Goal: Task Accomplishment & Management: Complete application form

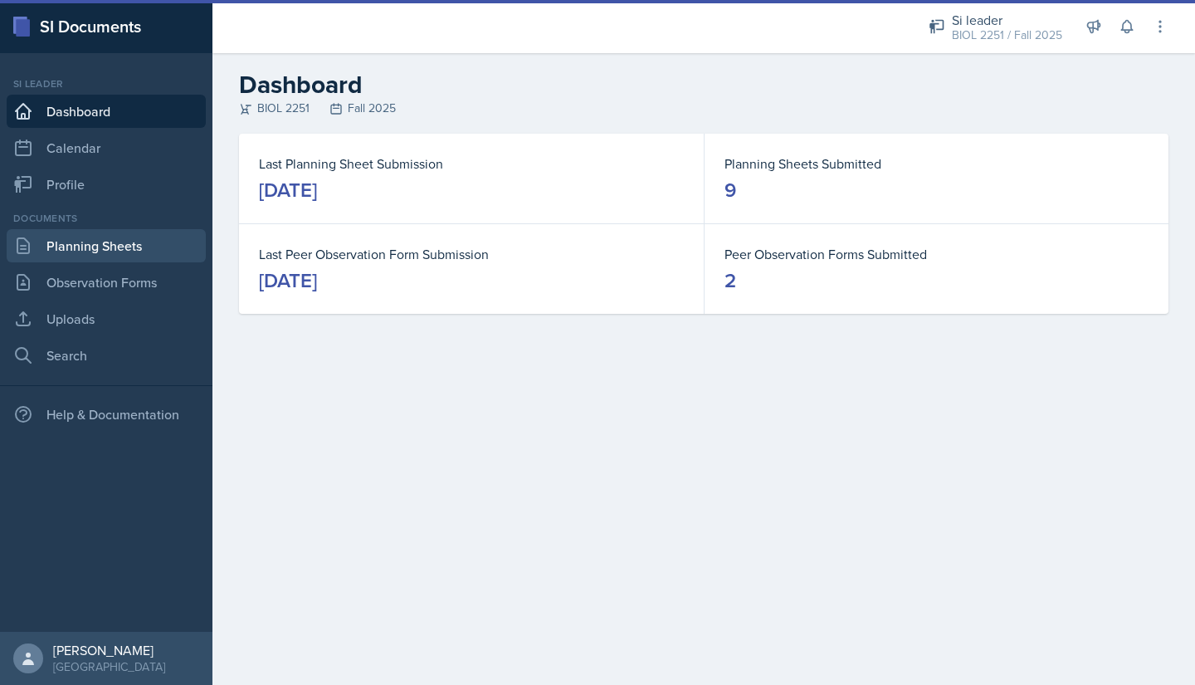
click at [93, 248] on link "Planning Sheets" at bounding box center [106, 245] width 199 height 33
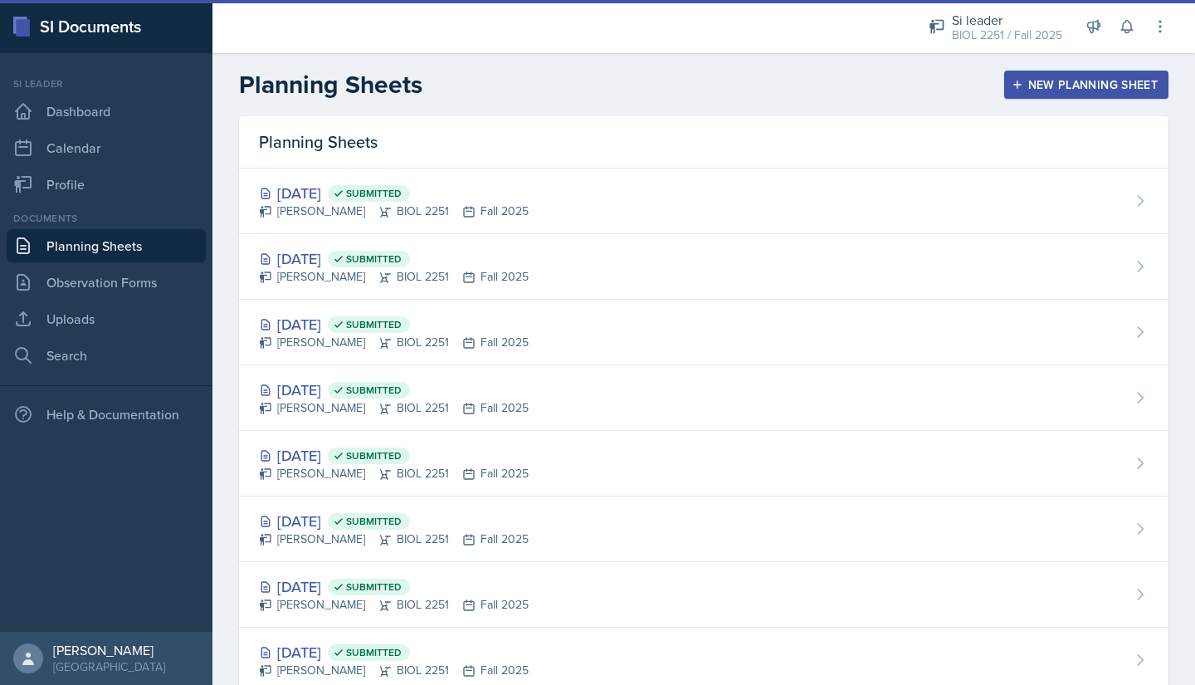
click at [1027, 81] on div "New Planning Sheet" at bounding box center [1086, 84] width 143 height 13
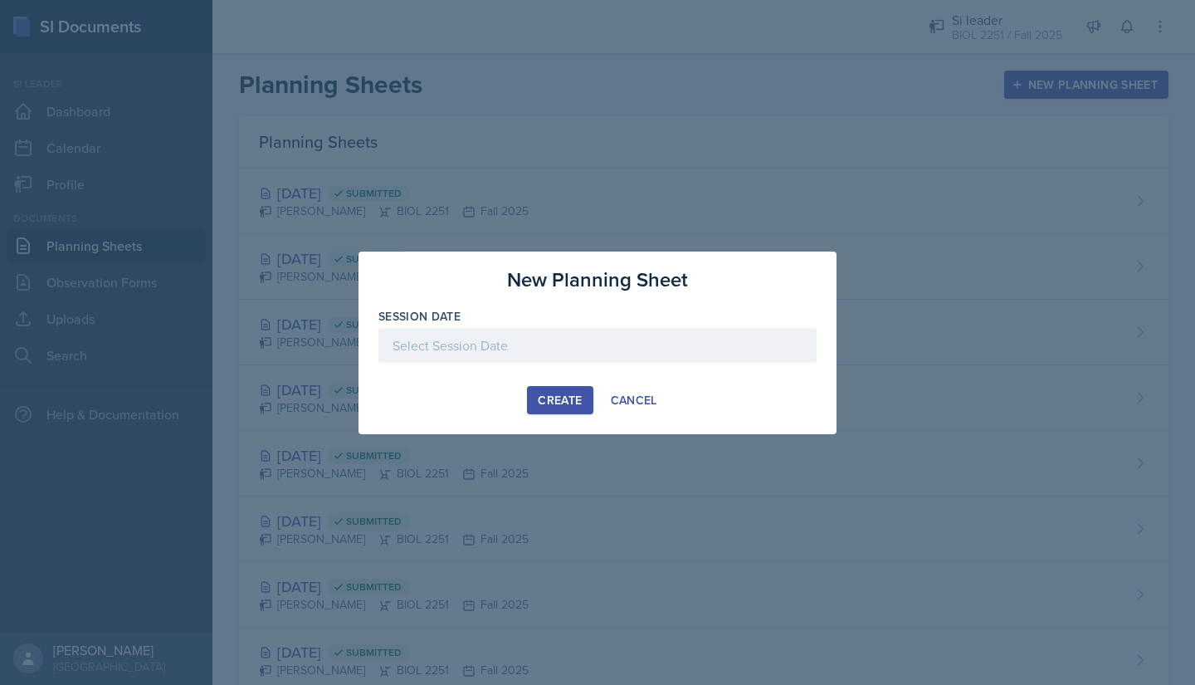
click at [541, 332] on div at bounding box center [597, 345] width 438 height 35
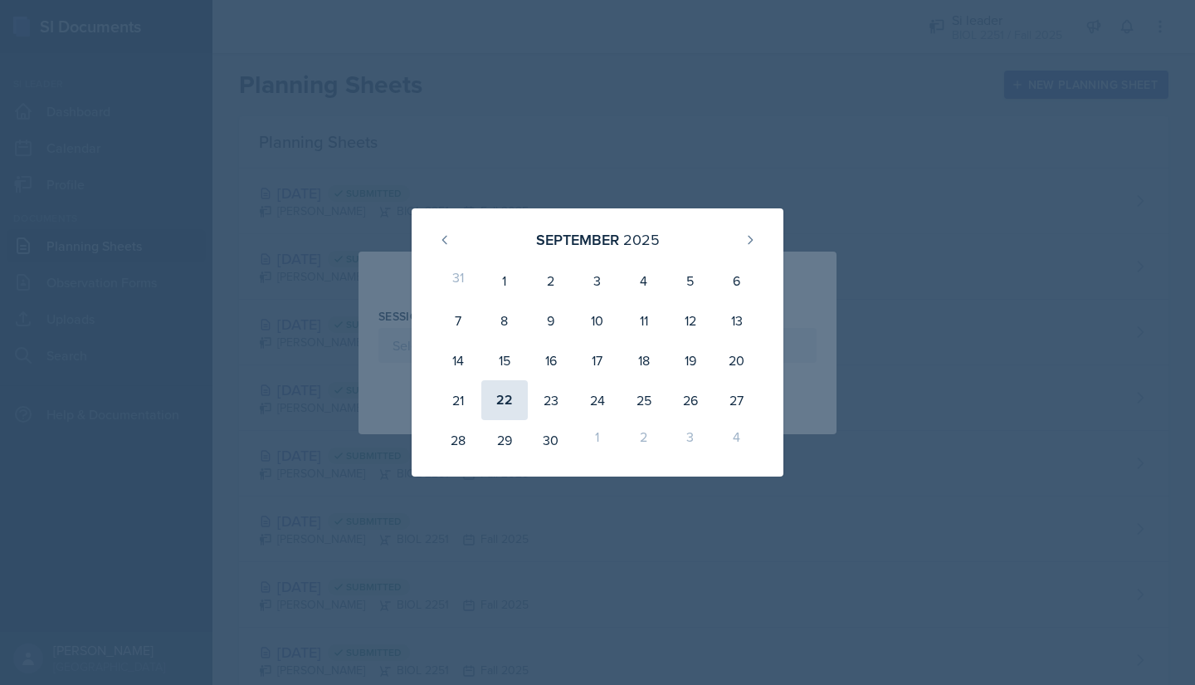
click at [503, 396] on div "22" at bounding box center [504, 400] width 46 height 40
type input "[DATE]"
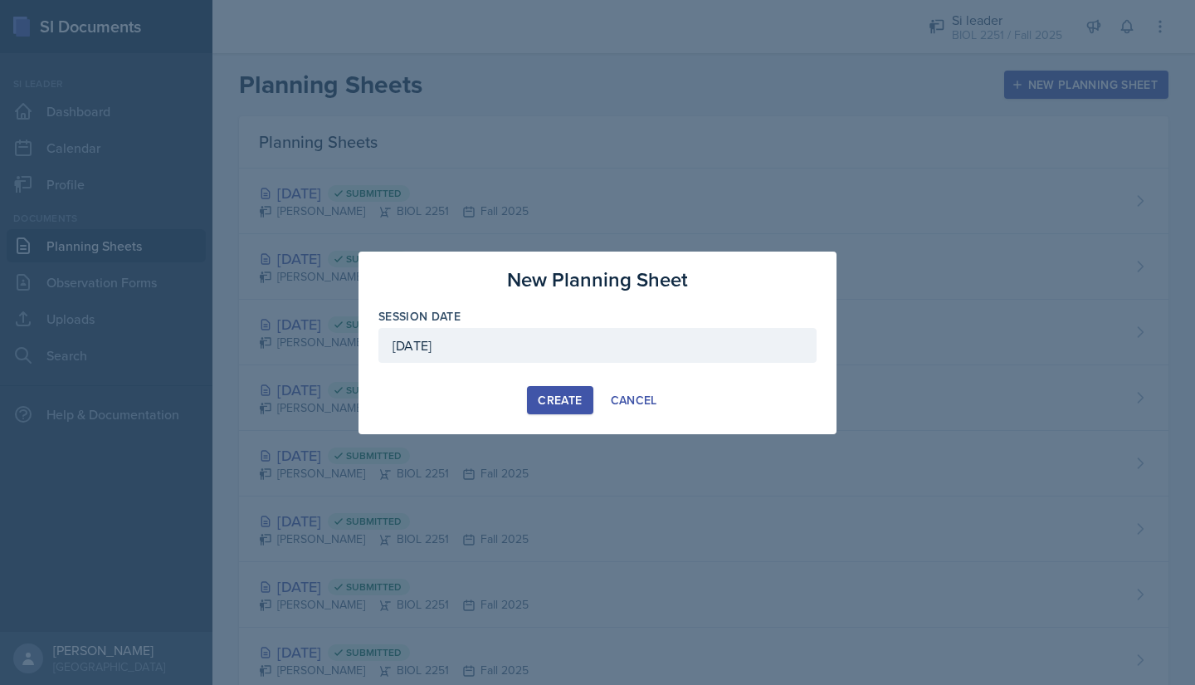
click at [559, 390] on button "Create" at bounding box center [560, 400] width 66 height 28
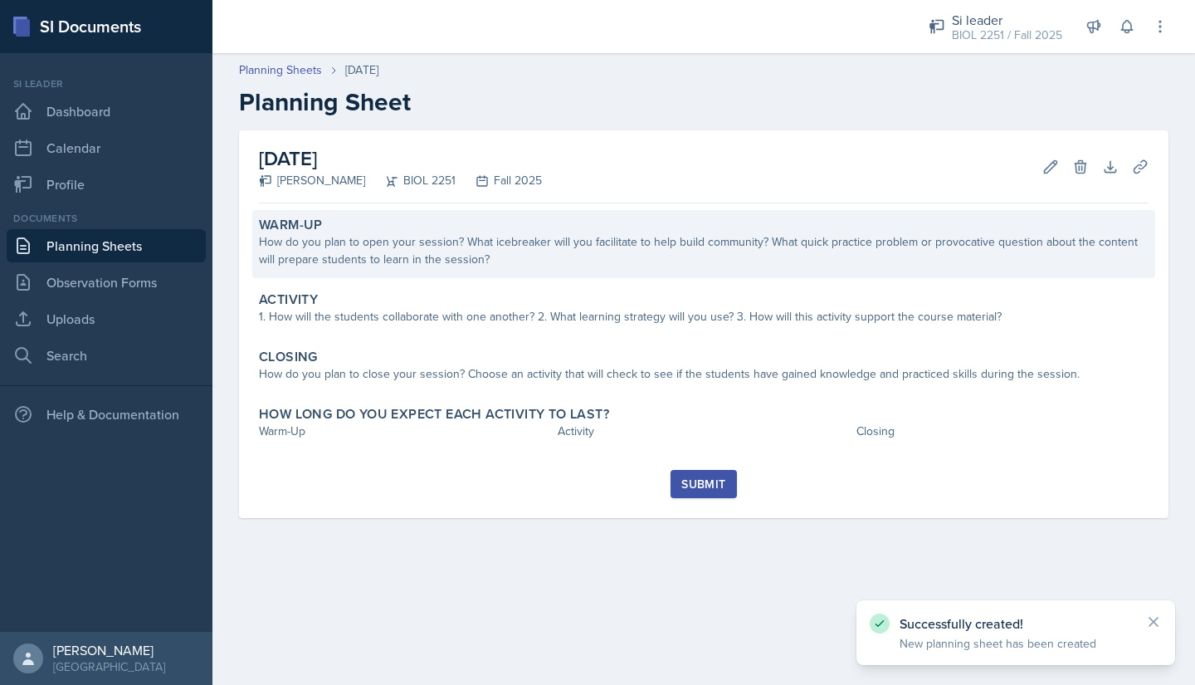
click at [373, 251] on div "How do you plan to open your session? What icebreaker will you facilitate to he…" at bounding box center [704, 250] width 890 height 35
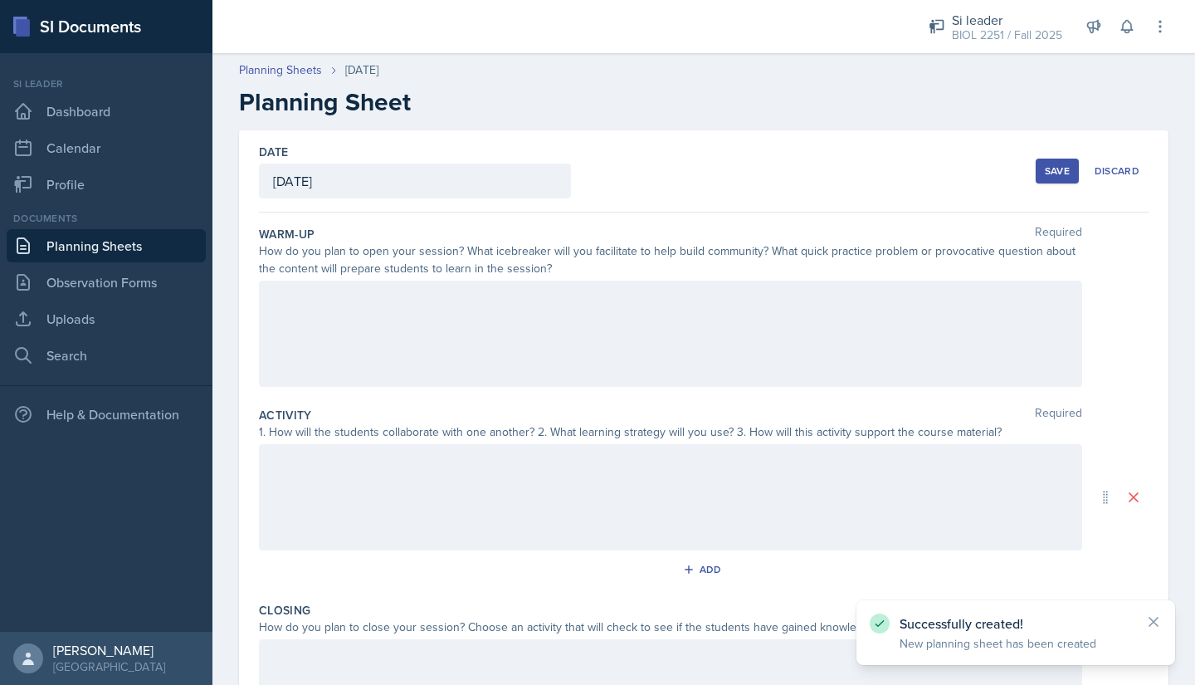
click at [340, 344] on div at bounding box center [670, 334] width 823 height 106
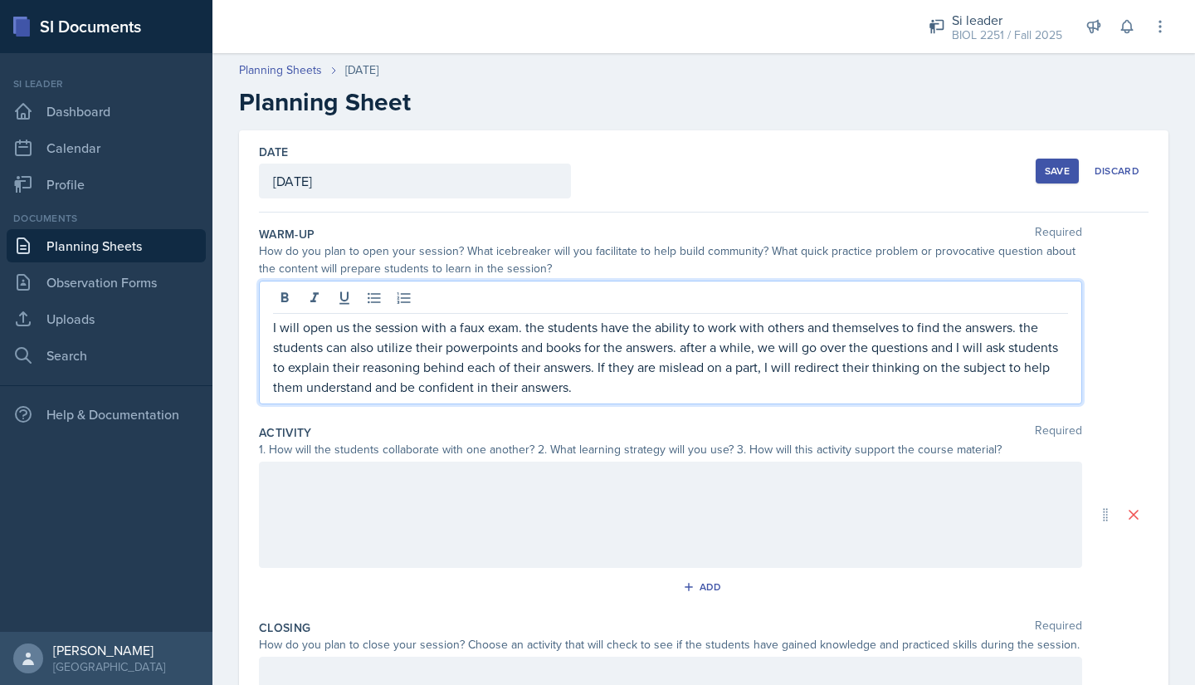
click at [326, 464] on div at bounding box center [670, 514] width 823 height 106
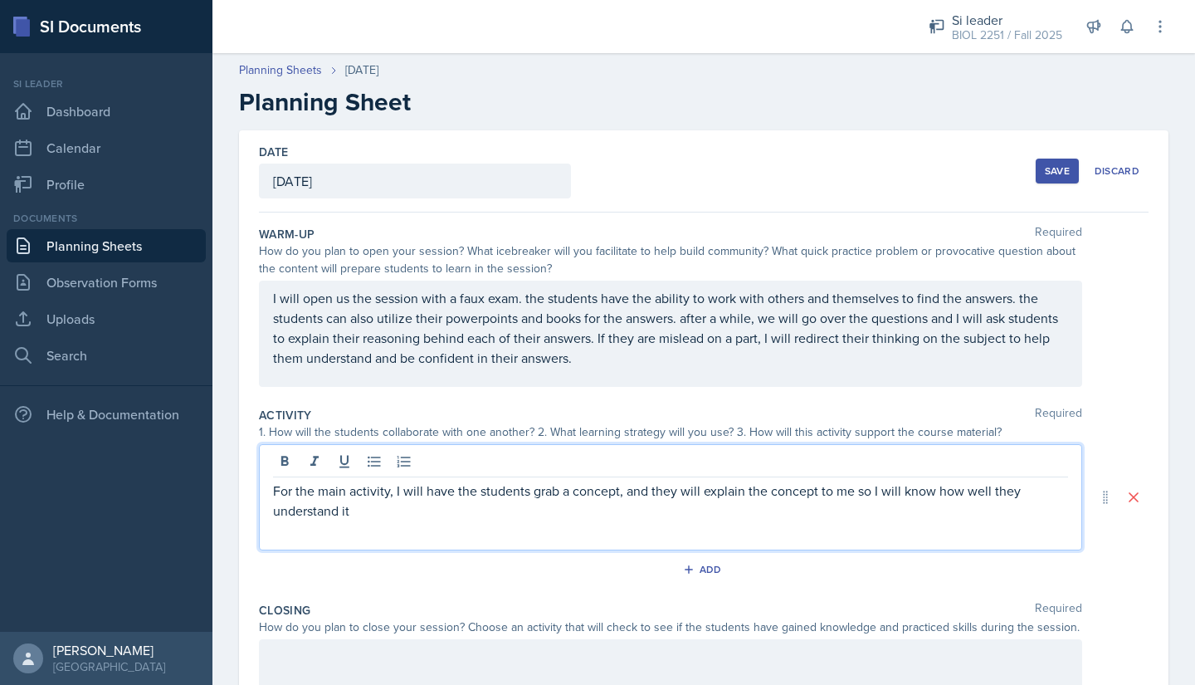
click at [619, 499] on p "For the main activity, I will have the students grab a concept, and they will e…" at bounding box center [670, 501] width 795 height 40
click at [384, 515] on p "For the main activity, I will have the students grab a concept in groups, and t…" at bounding box center [670, 501] width 795 height 40
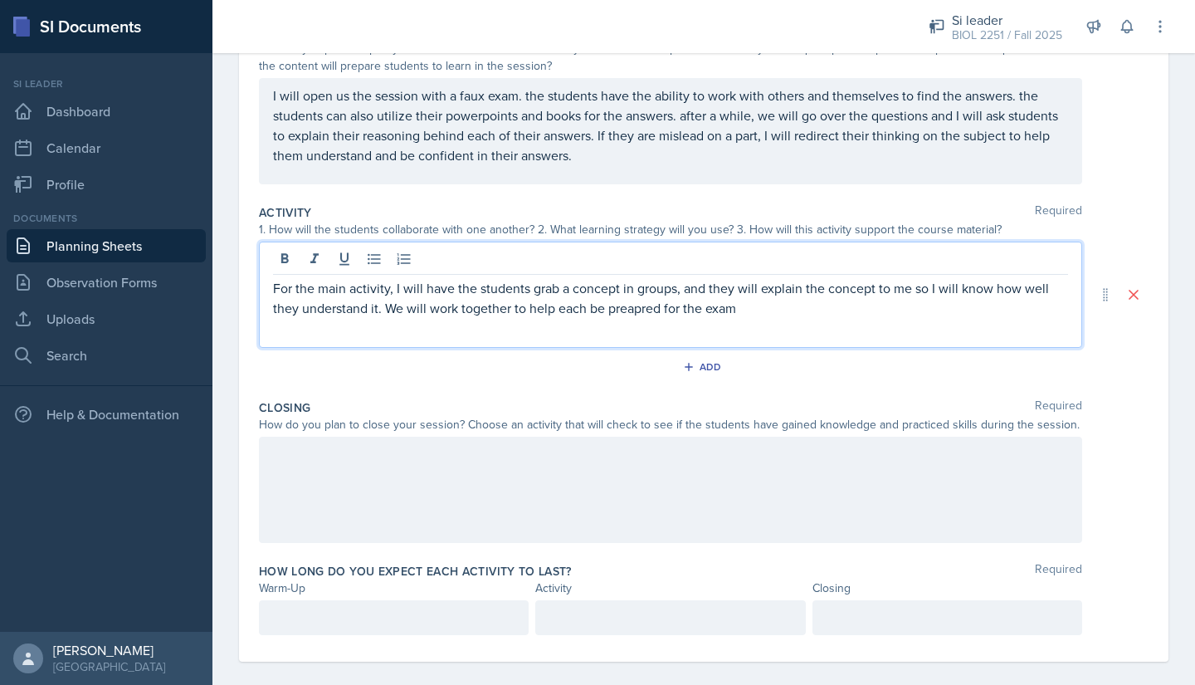
scroll to position [205, 0]
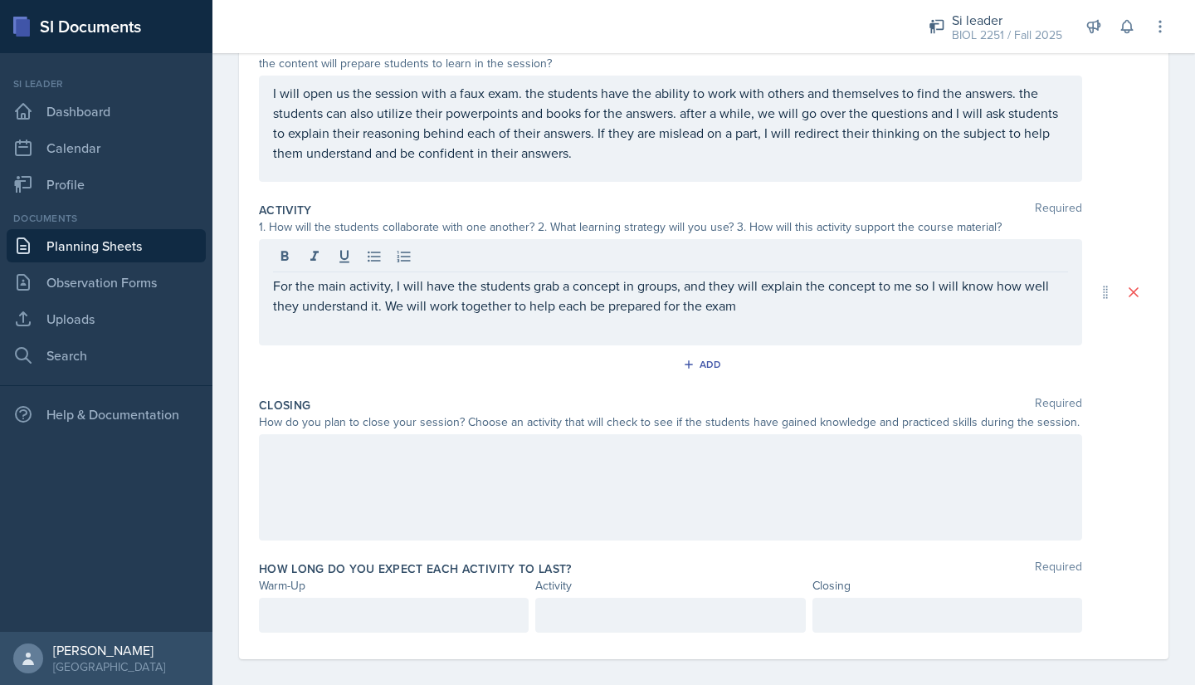
click at [525, 481] on div at bounding box center [670, 487] width 823 height 106
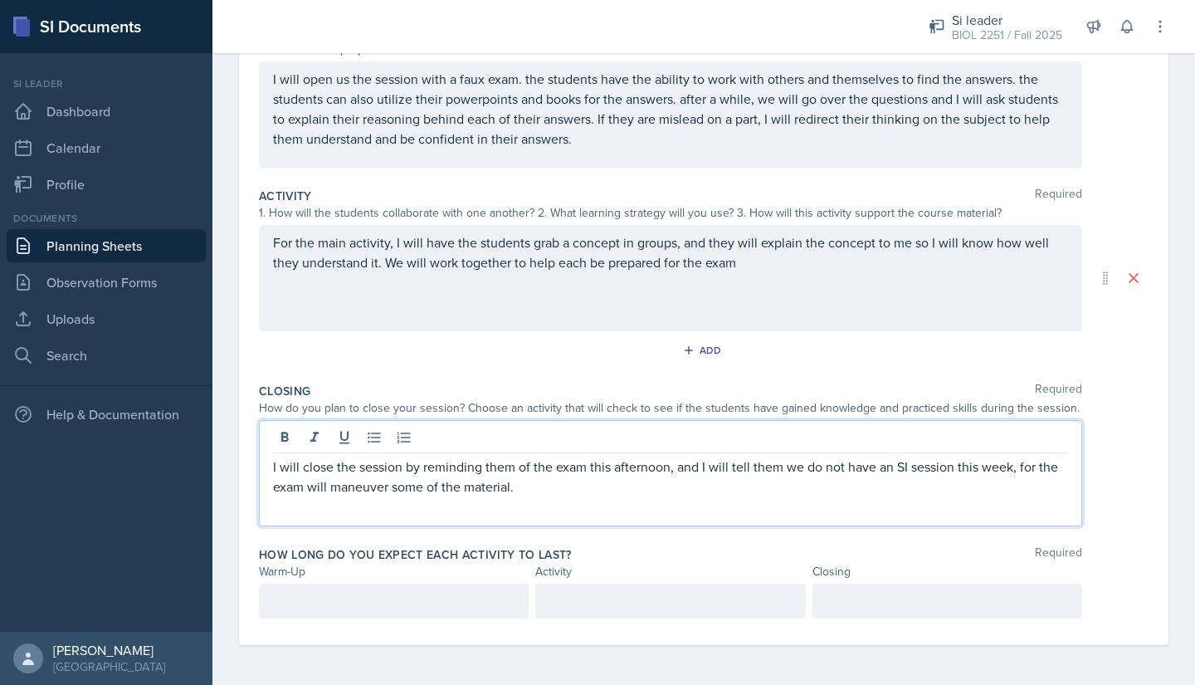
click at [532, 484] on p "I will close the session by reminding them of the exam this afternoon, and I wi…" at bounding box center [670, 476] width 795 height 40
click at [425, 587] on div at bounding box center [394, 600] width 270 height 35
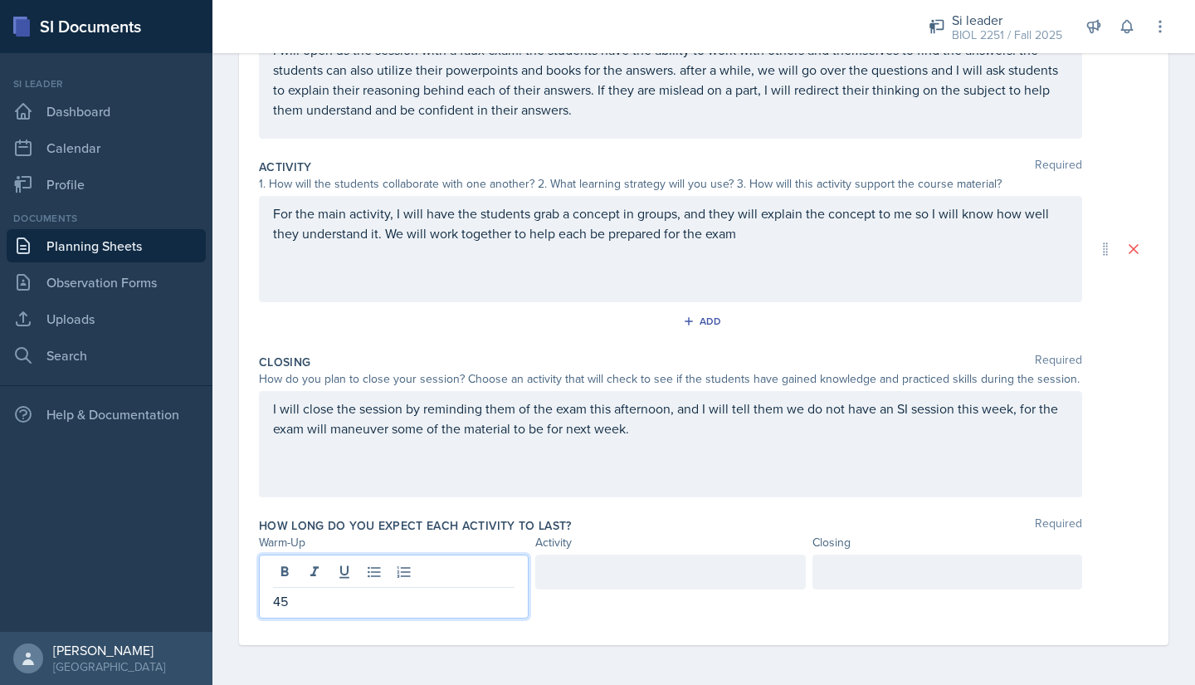
click at [568, 568] on div at bounding box center [670, 571] width 270 height 35
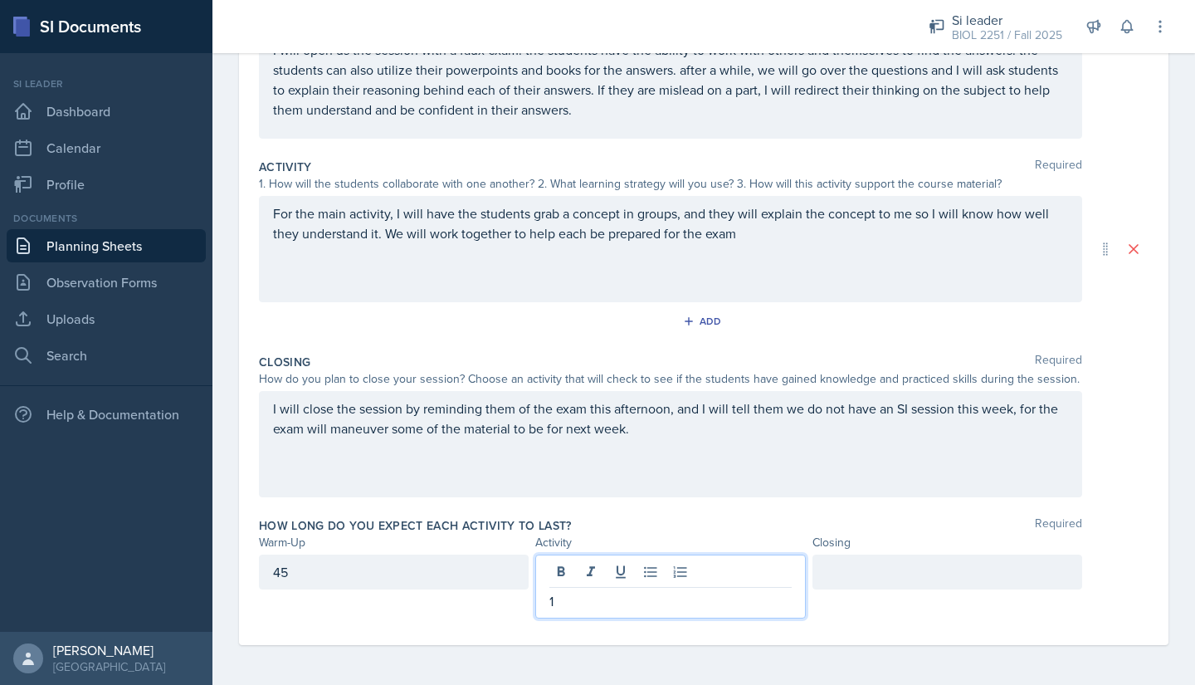
click at [815, 574] on div at bounding box center [947, 571] width 270 height 35
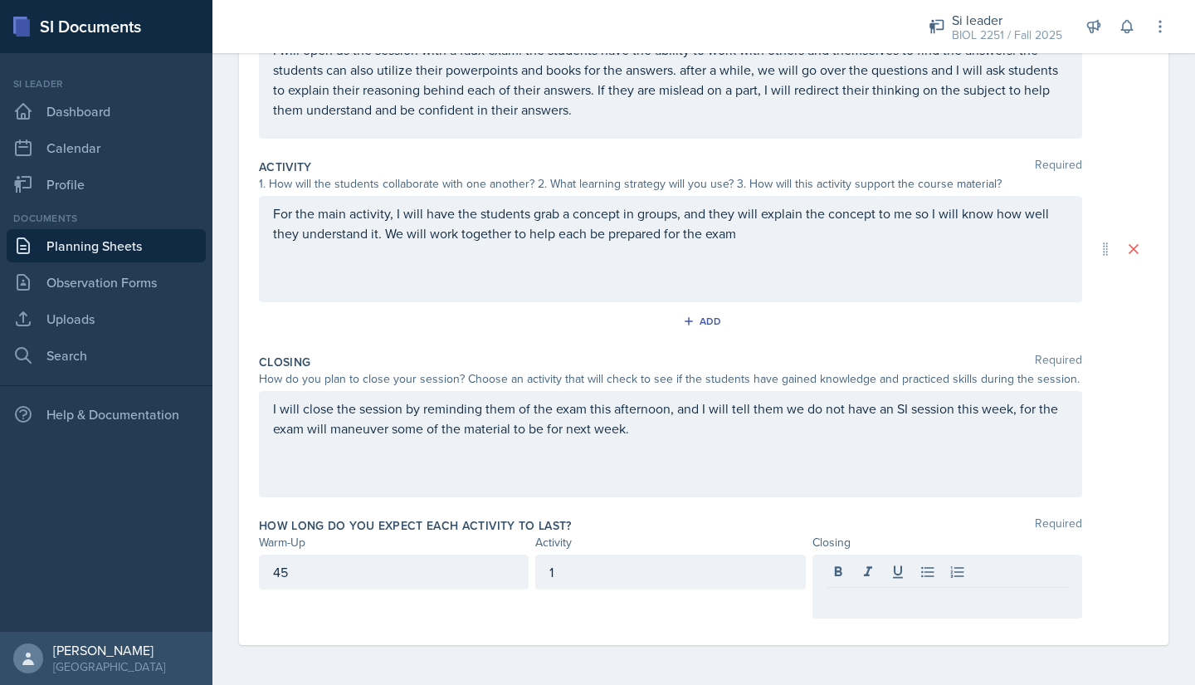
click at [720, 586] on div "1" at bounding box center [670, 571] width 270 height 35
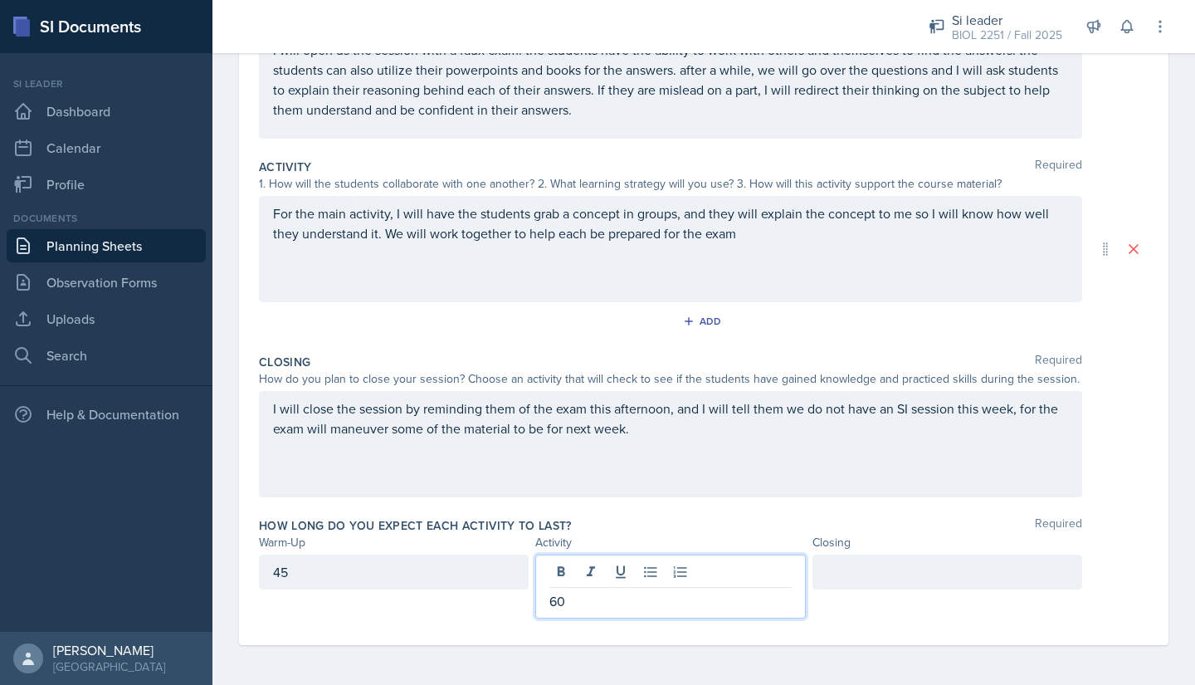
click at [874, 563] on div at bounding box center [947, 571] width 270 height 35
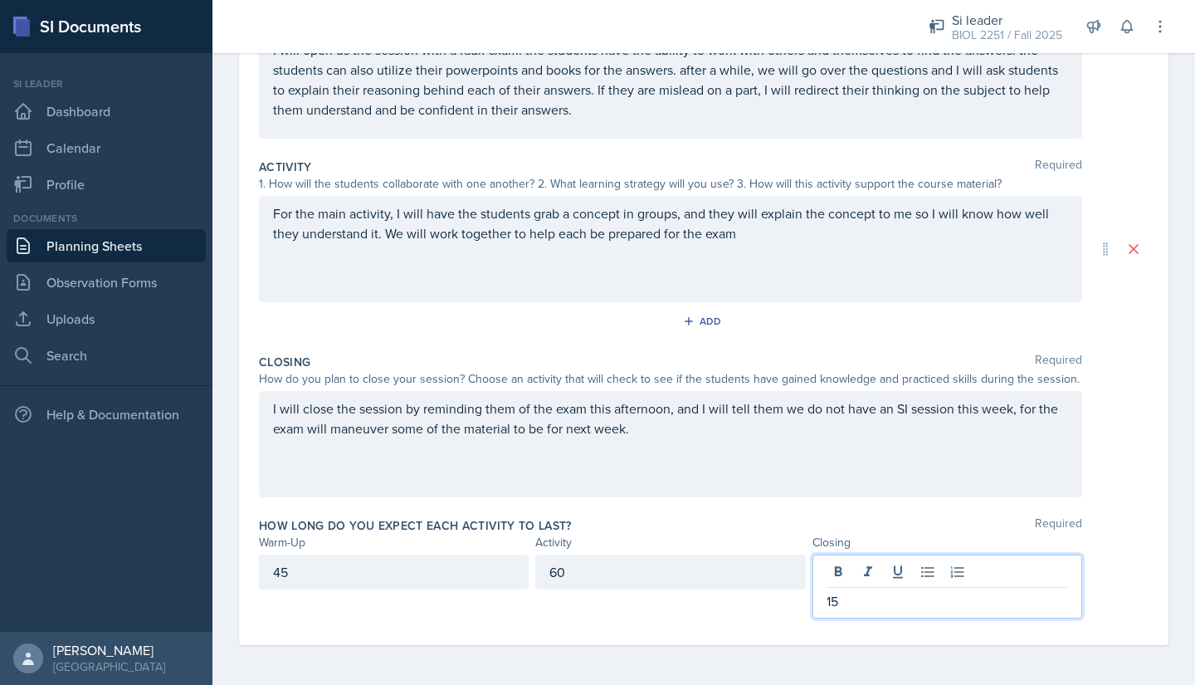
scroll to position [0, 0]
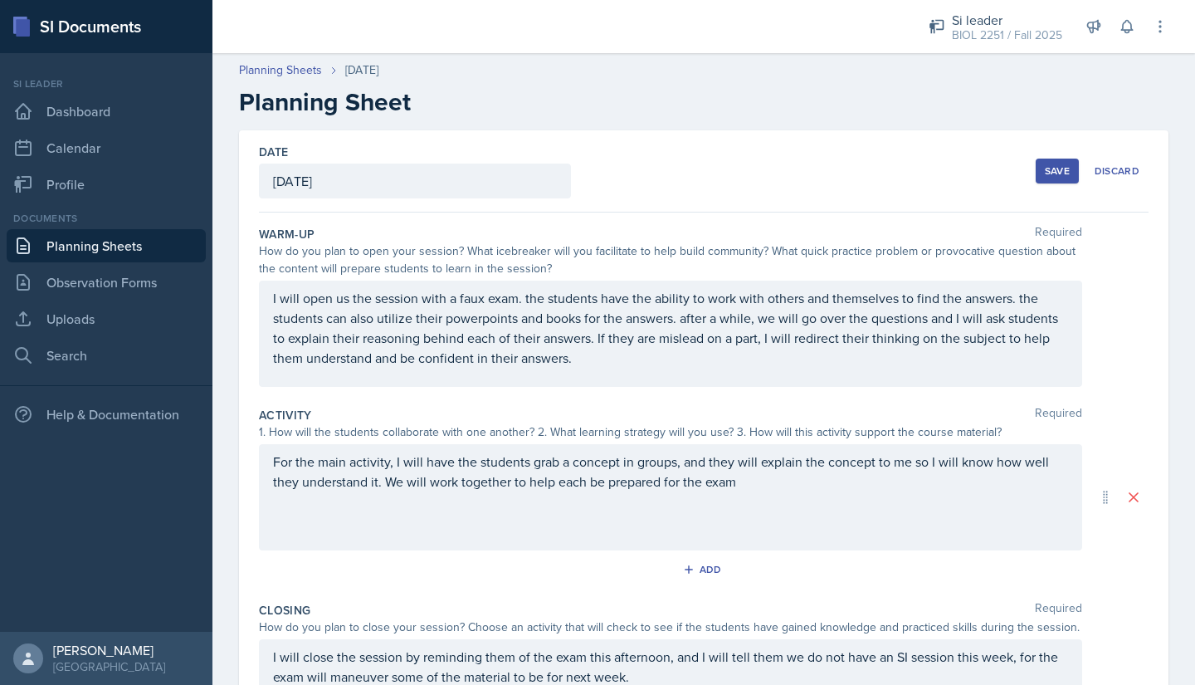
click at [1038, 178] on button "Save" at bounding box center [1057, 171] width 43 height 25
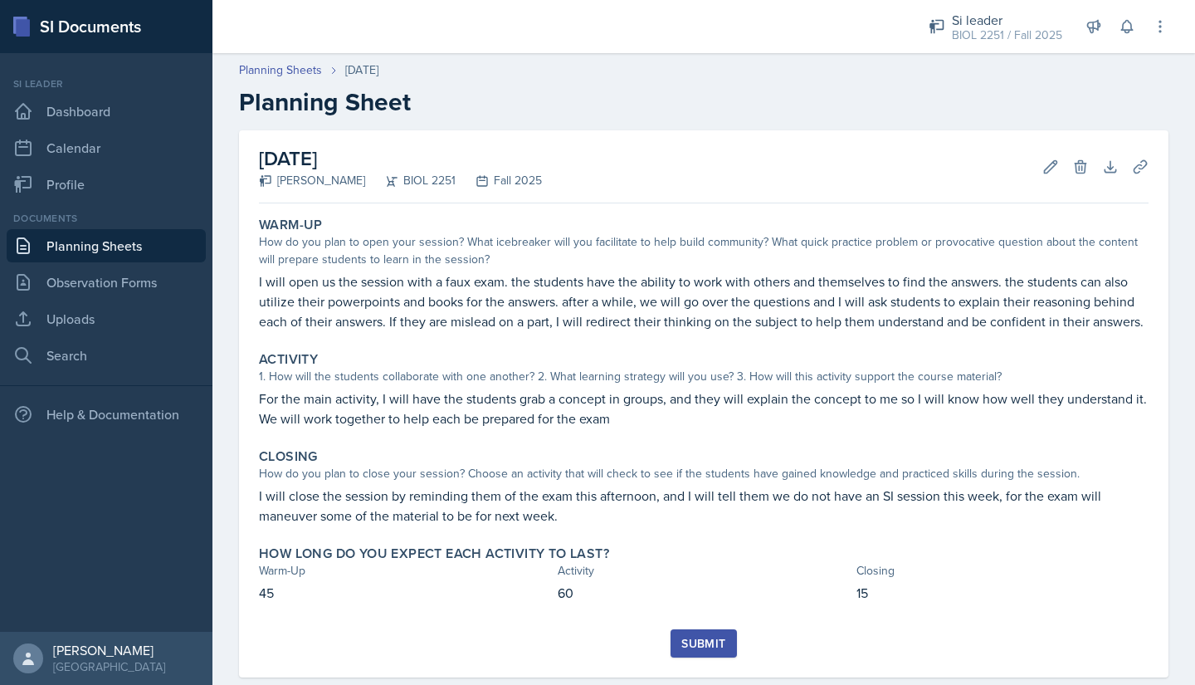
click at [685, 650] on div "Submit" at bounding box center [703, 643] width 44 height 13
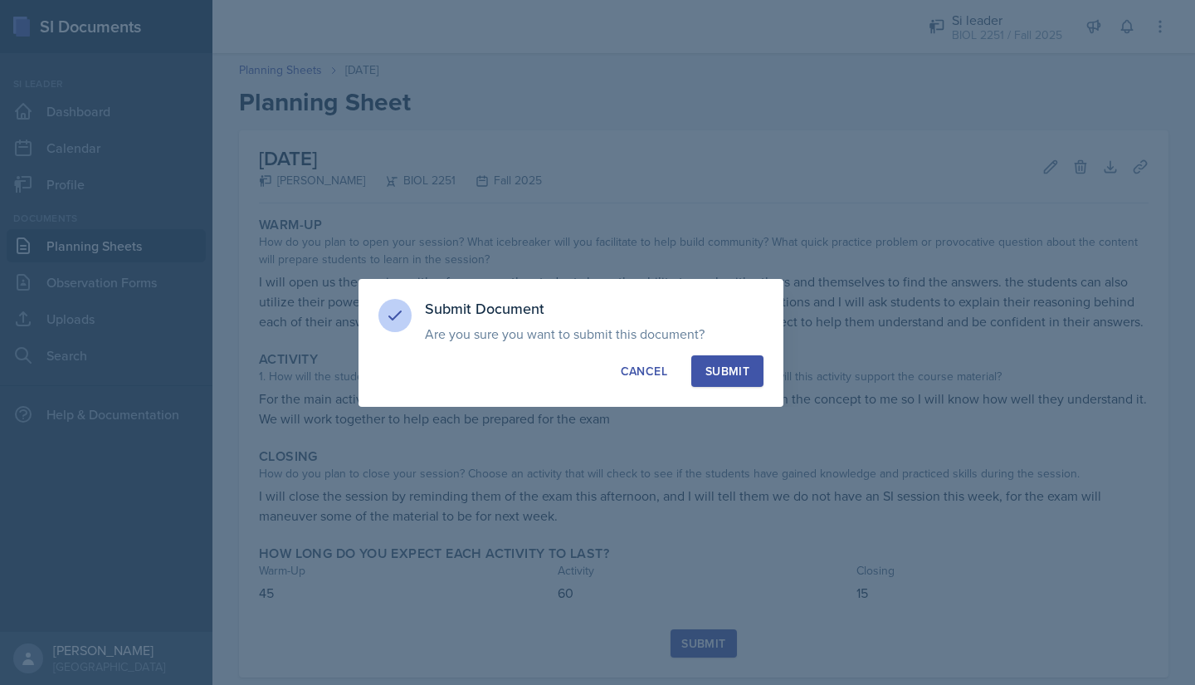
click at [792, 149] on div at bounding box center [597, 342] width 1195 height 685
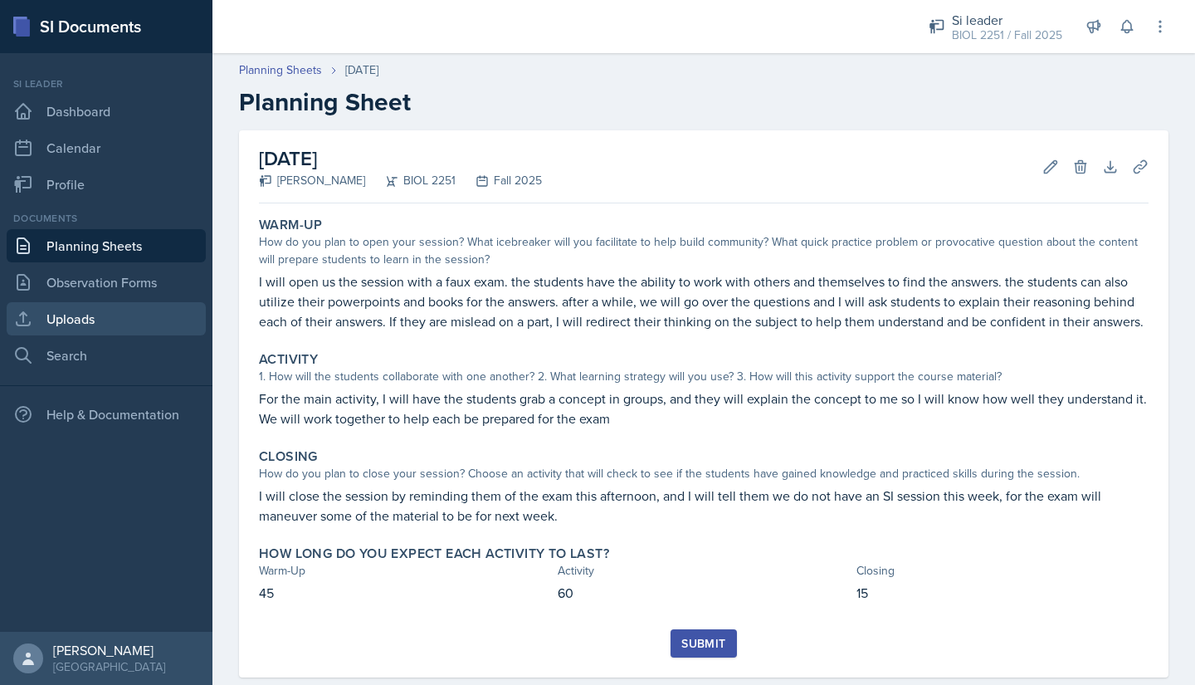
click at [46, 305] on link "Uploads" at bounding box center [106, 318] width 199 height 33
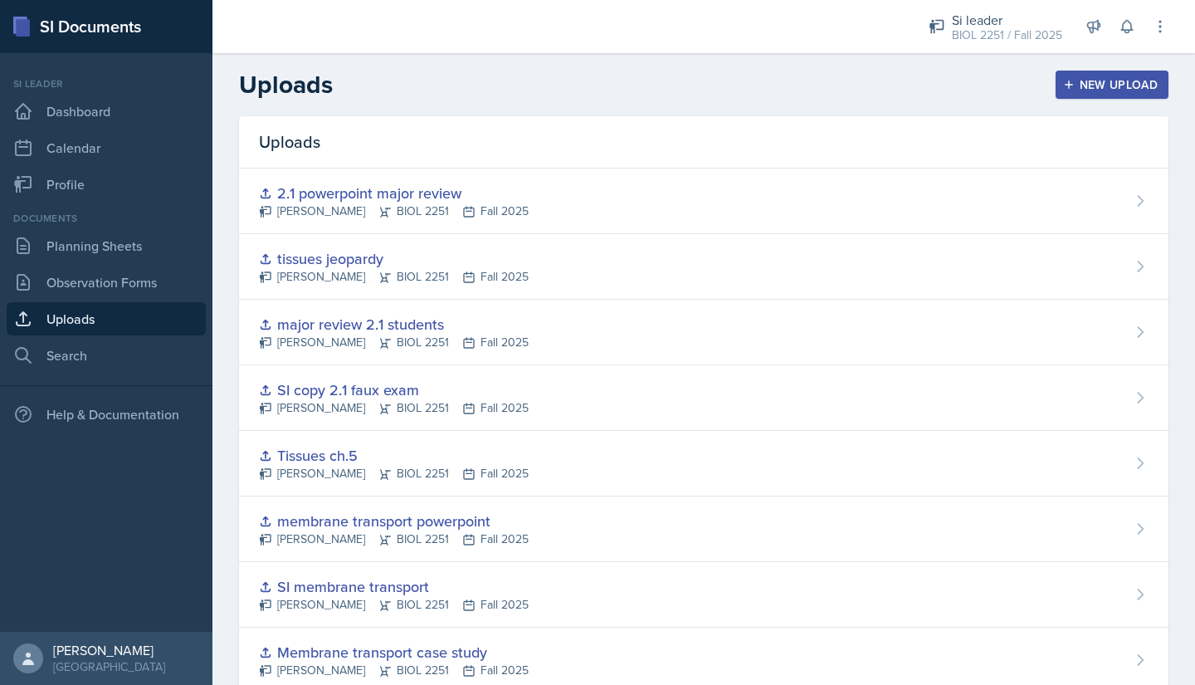
click at [1063, 84] on icon "button" at bounding box center [1069, 85] width 12 height 12
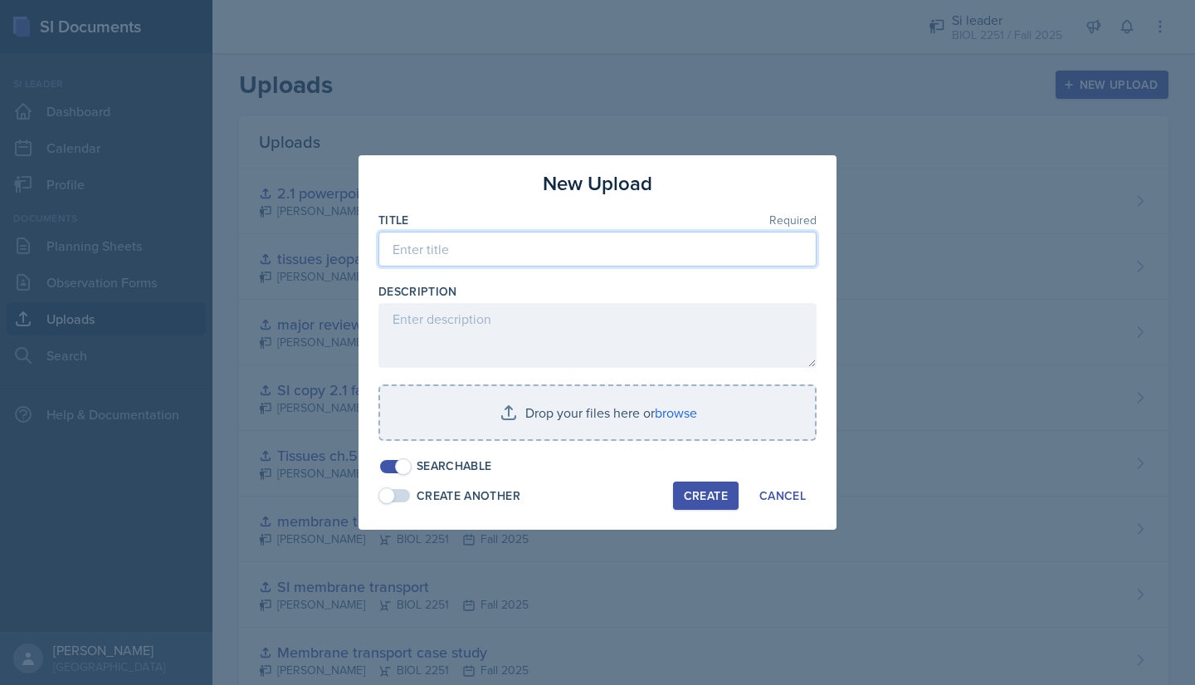
click at [523, 245] on input at bounding box center [597, 249] width 438 height 35
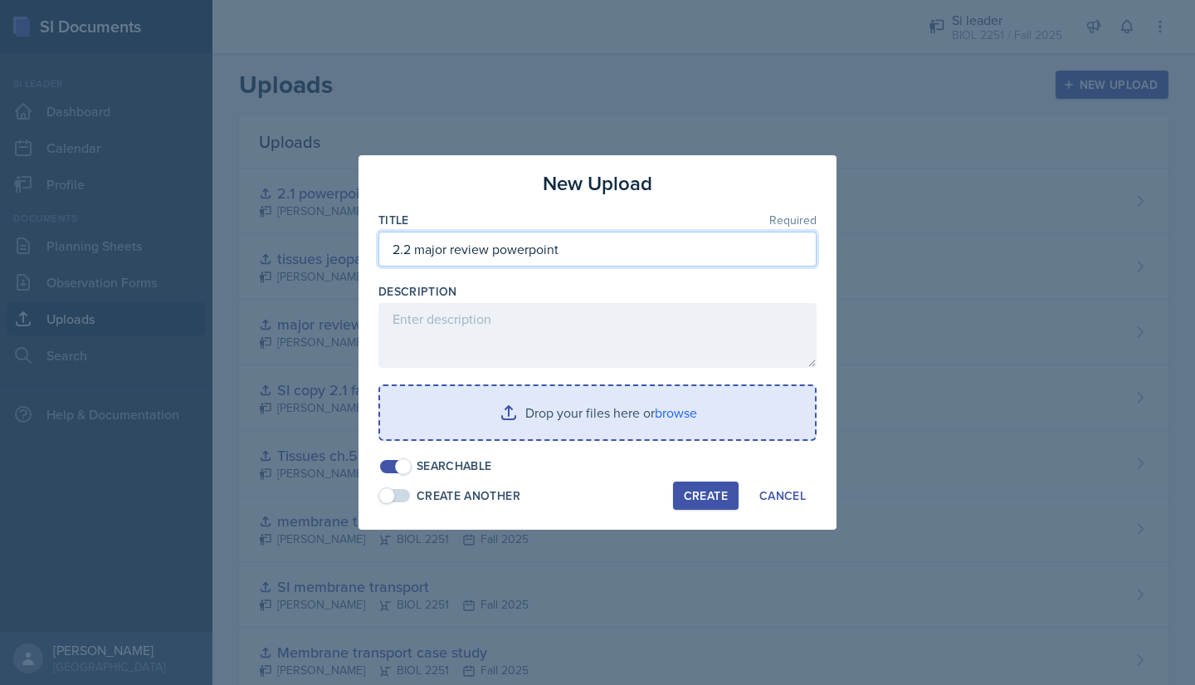
type input "2.2 major review powerpoint"
click at [509, 413] on input "file" at bounding box center [597, 412] width 435 height 53
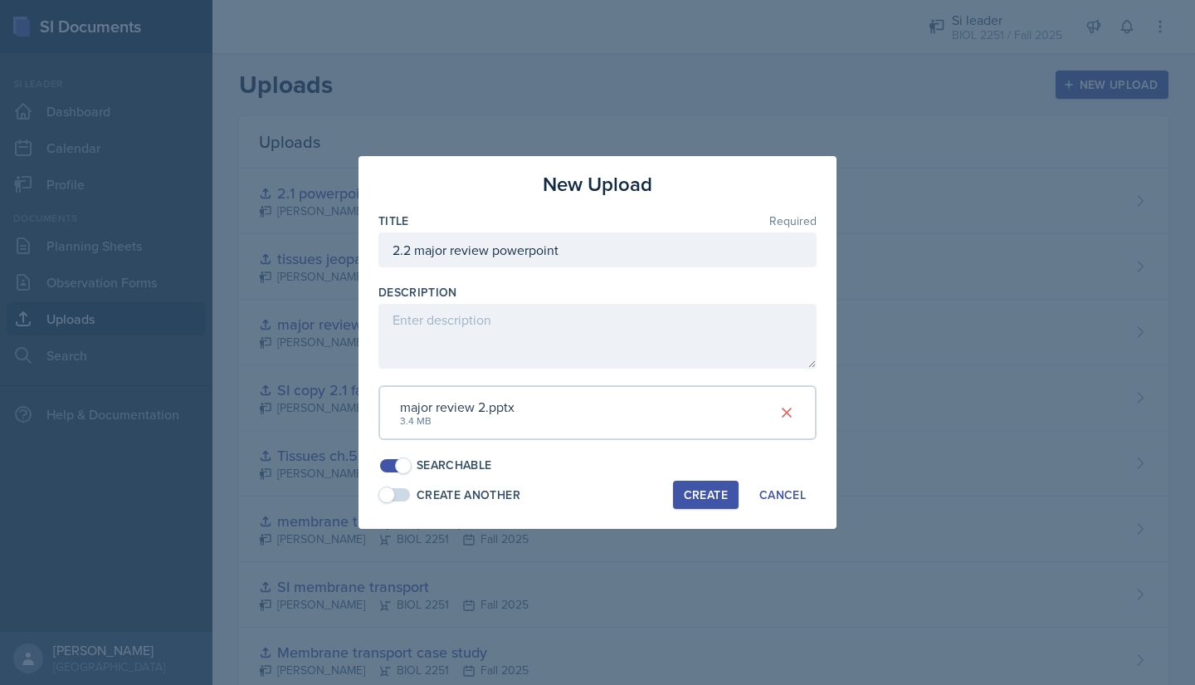
click at [710, 493] on div "Create" at bounding box center [706, 494] width 44 height 13
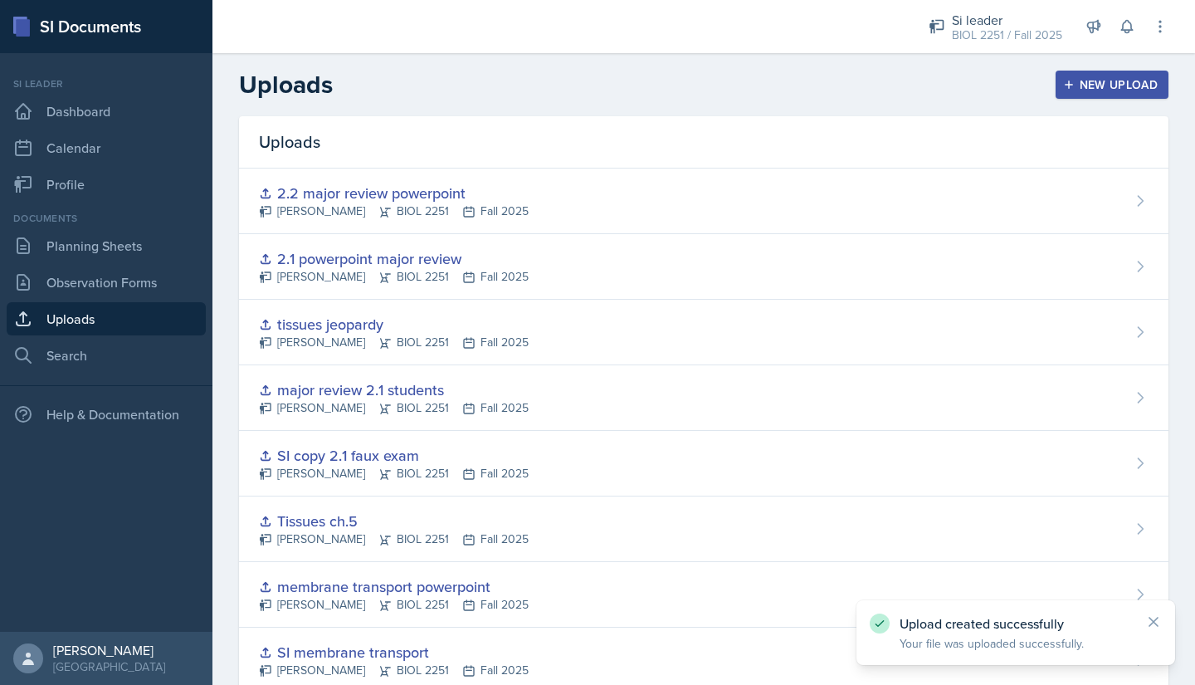
click at [1064, 91] on button "New Upload" at bounding box center [1113, 85] width 114 height 28
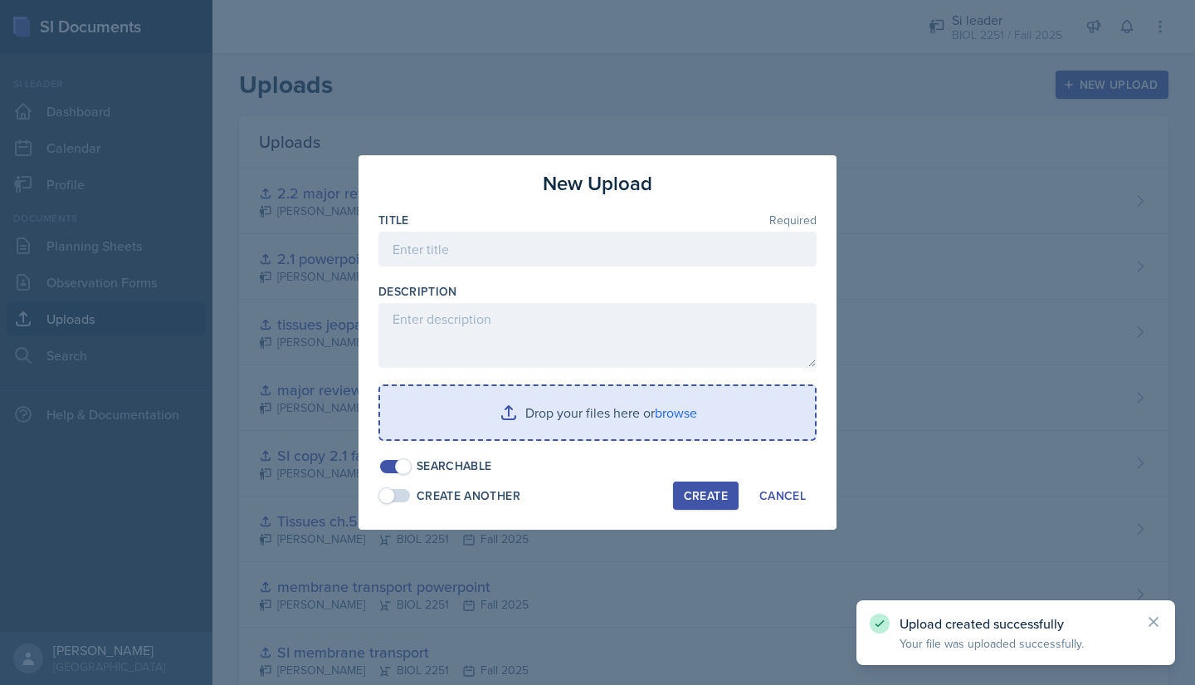
click at [604, 227] on div "Title Required" at bounding box center [597, 220] width 438 height 17
click at [588, 253] on input at bounding box center [597, 249] width 438 height 35
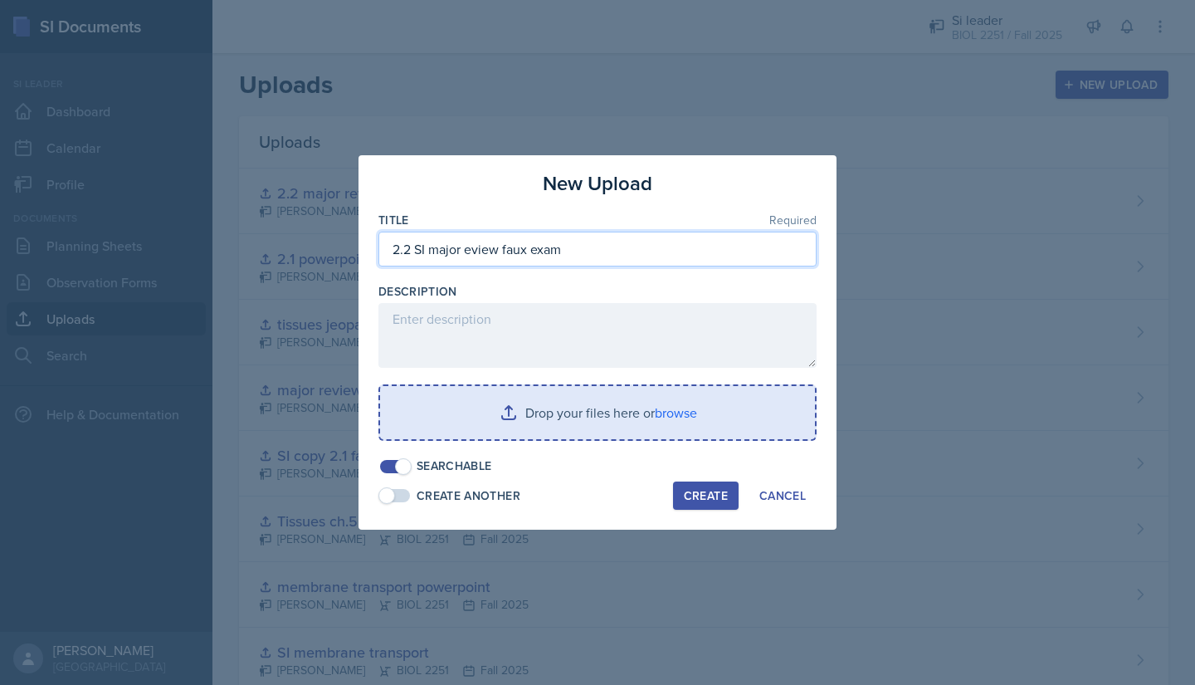
click at [466, 248] on input "2.2 SI major eview faux exam" at bounding box center [597, 249] width 438 height 35
type input "2.2 SI major review faux exam"
click at [492, 405] on input "file" at bounding box center [597, 412] width 435 height 53
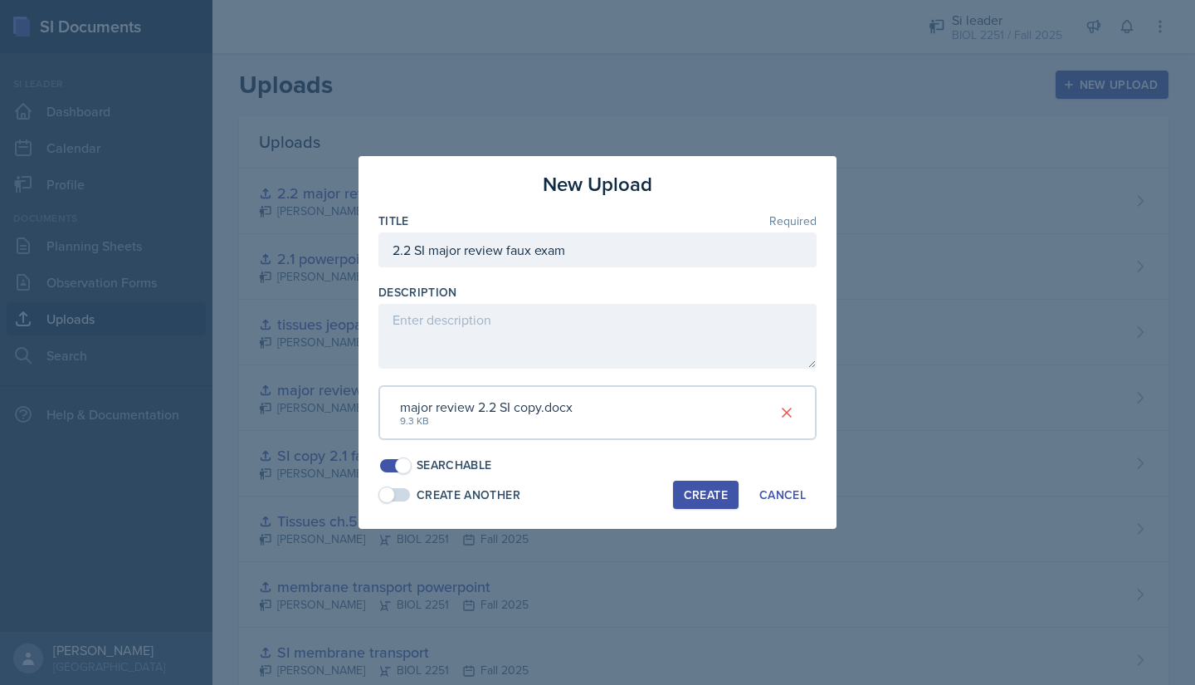
click at [688, 499] on div "Create" at bounding box center [706, 494] width 44 height 13
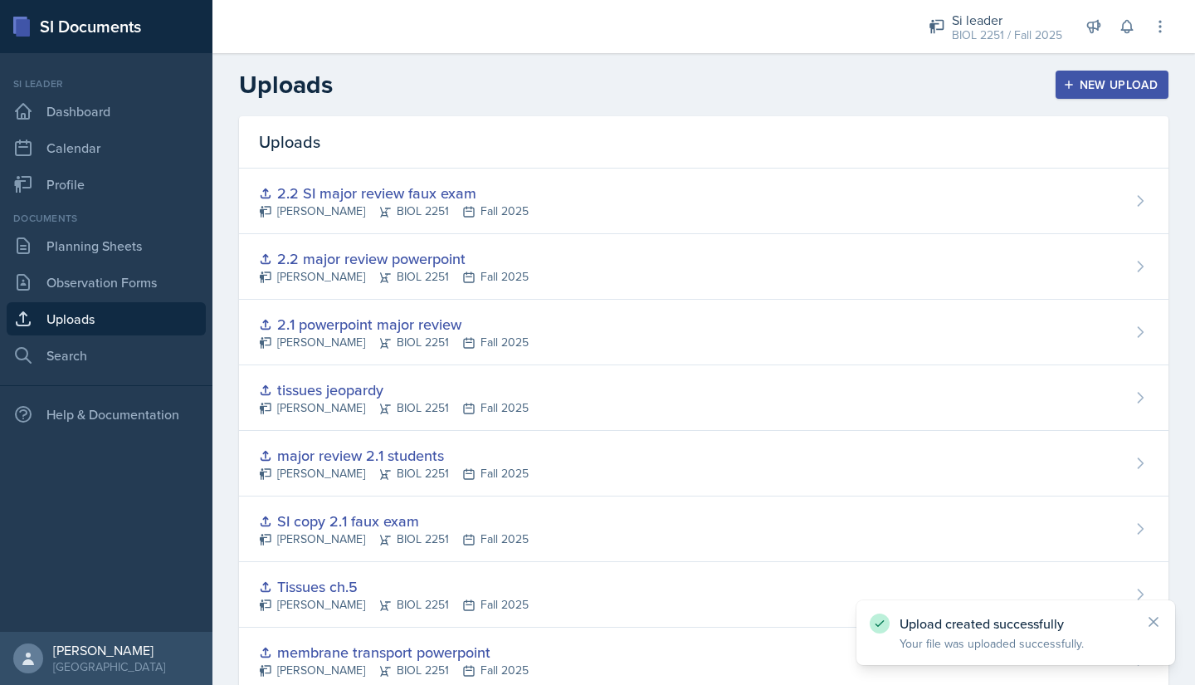
click at [1063, 73] on button "New Upload" at bounding box center [1113, 85] width 114 height 28
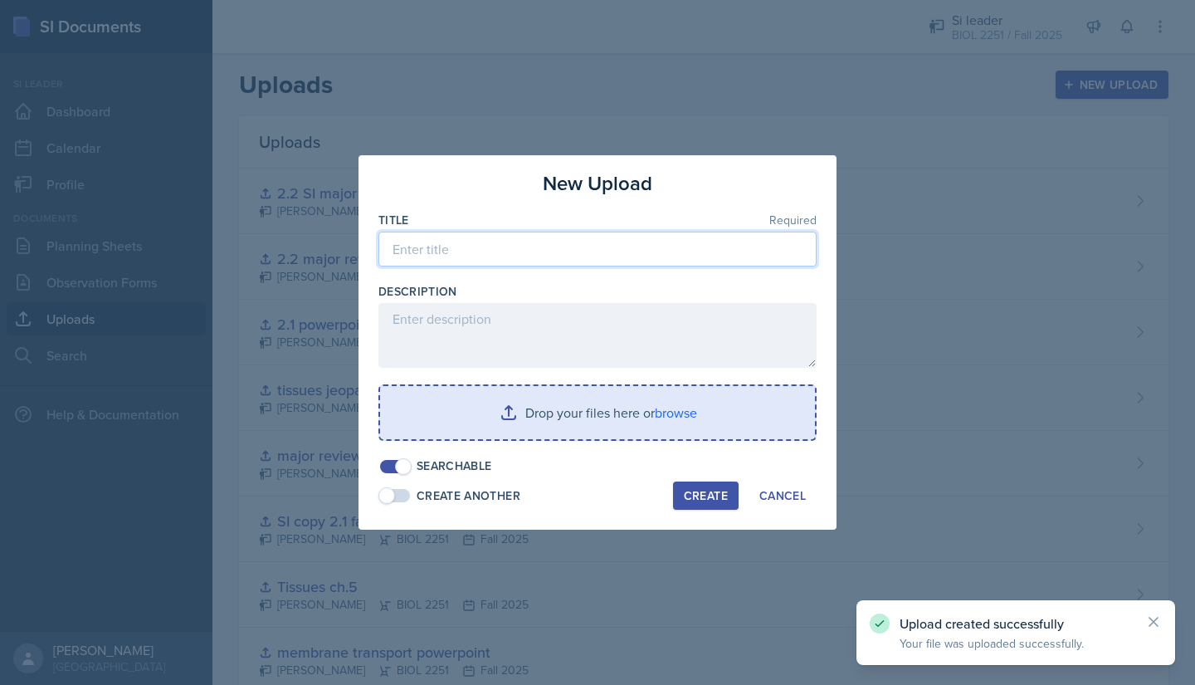
click at [582, 240] on input at bounding box center [597, 249] width 438 height 35
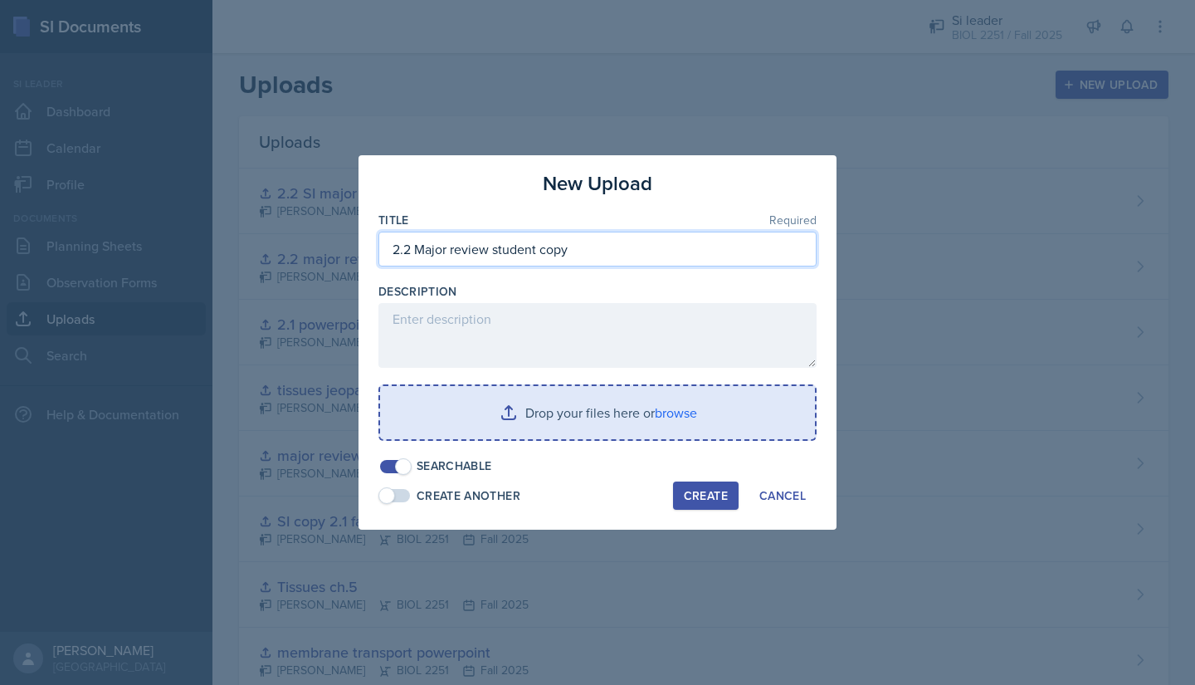
type input "2.2 Major review student copy"
click at [578, 417] on input "file" at bounding box center [597, 412] width 435 height 53
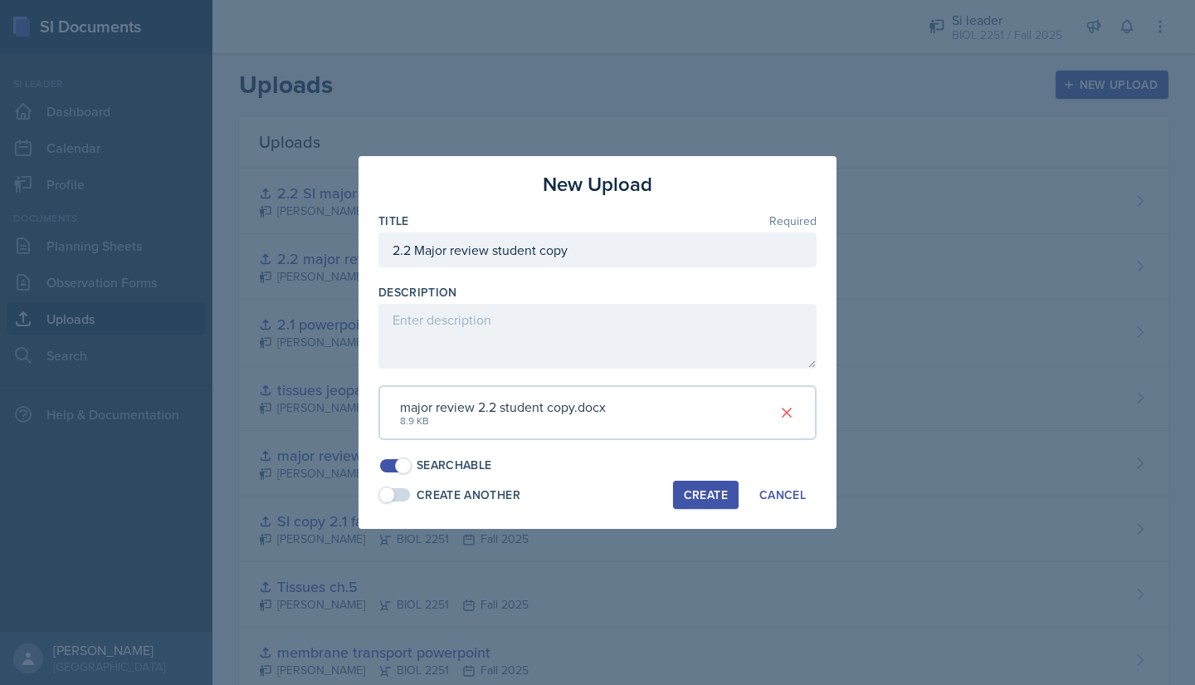
click at [702, 494] on div "Create" at bounding box center [706, 494] width 44 height 13
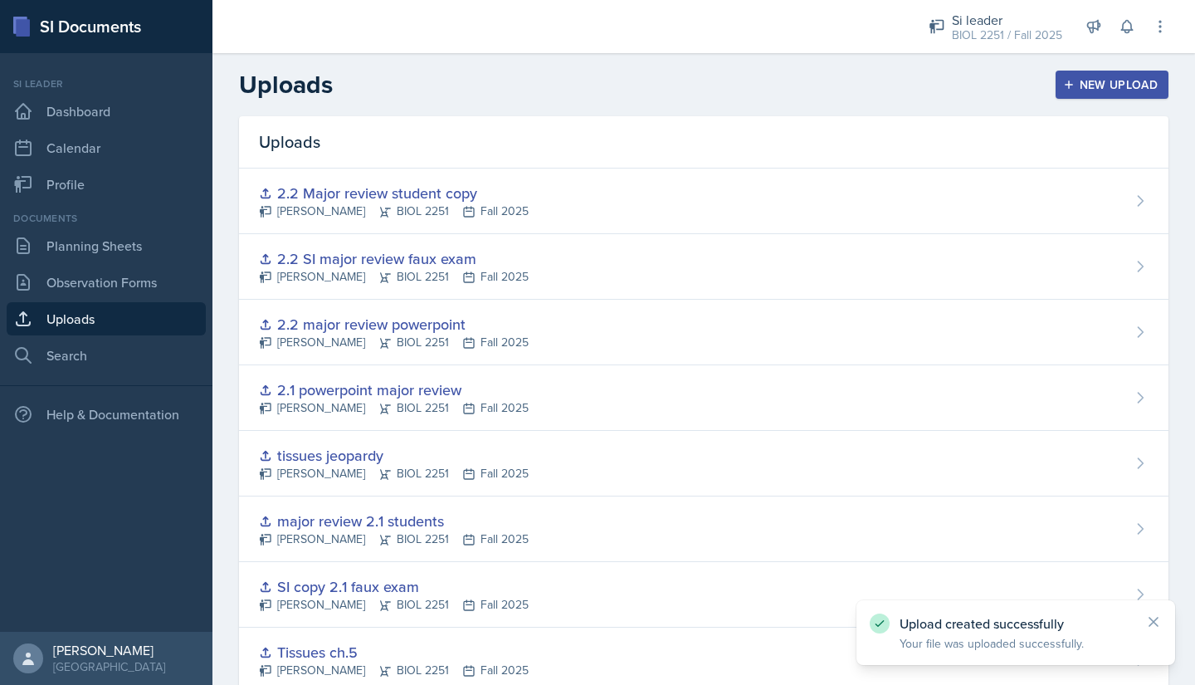
click at [1072, 85] on div "New Upload" at bounding box center [1112, 84] width 92 height 13
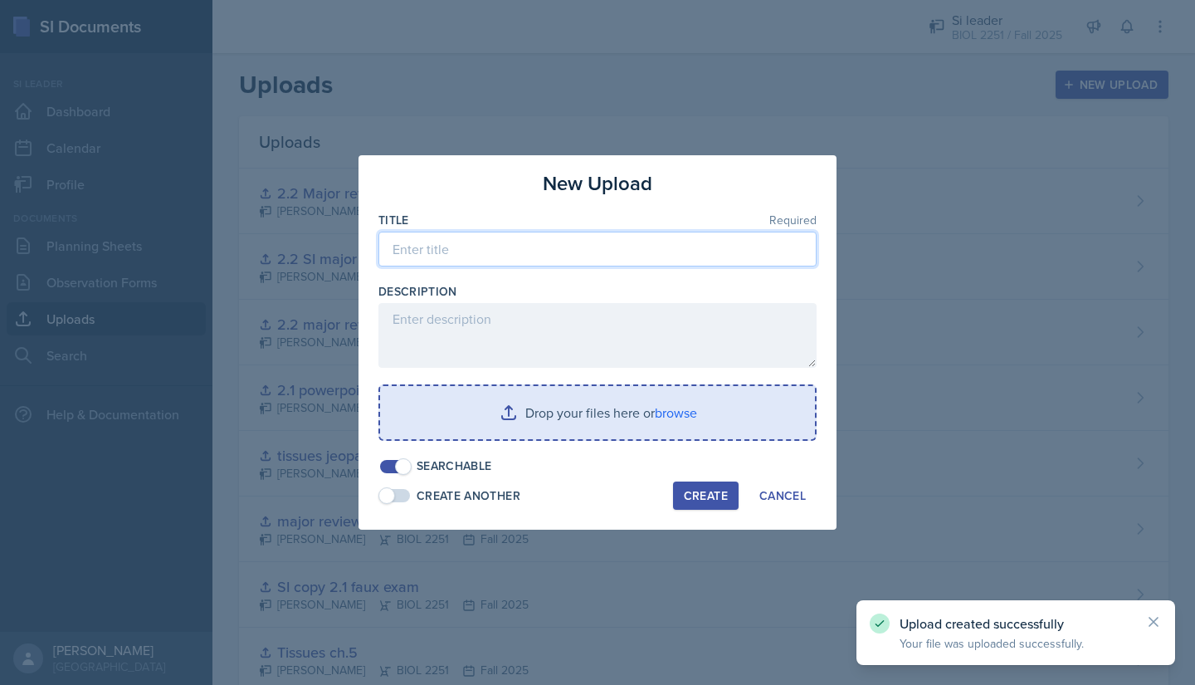
click at [541, 263] on input at bounding box center [597, 249] width 438 height 35
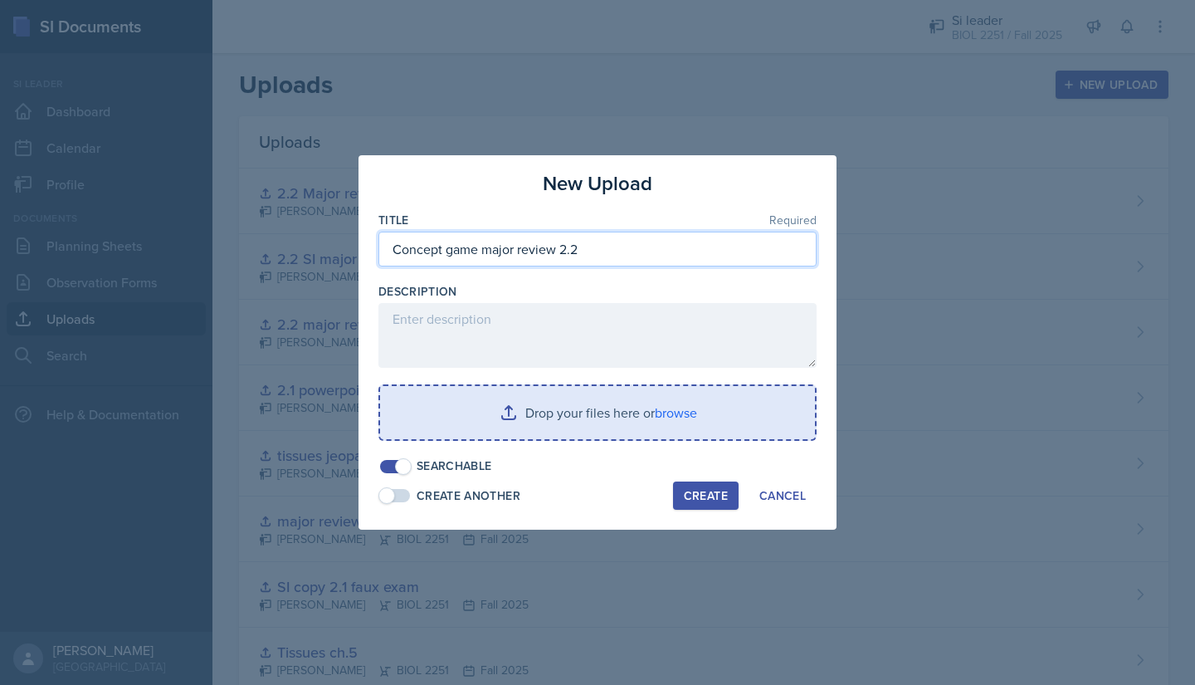
type input "Concept game major review 2.2"
click at [531, 408] on input "file" at bounding box center [597, 412] width 435 height 53
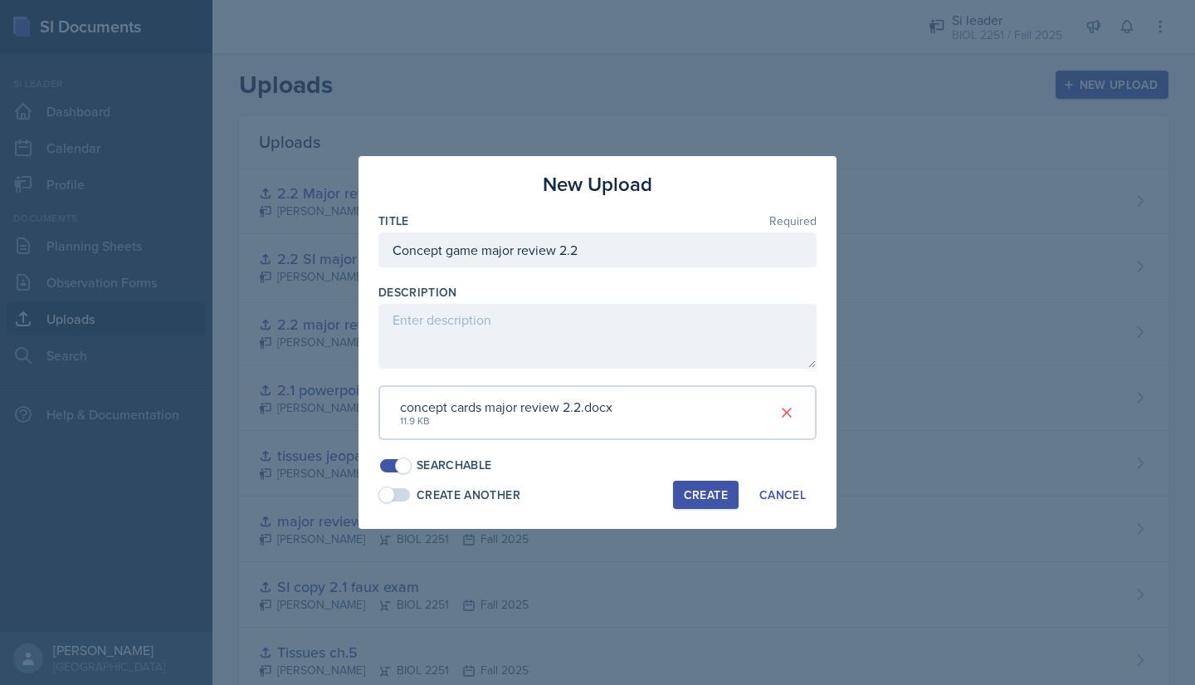
click at [692, 490] on div "Create" at bounding box center [706, 494] width 44 height 13
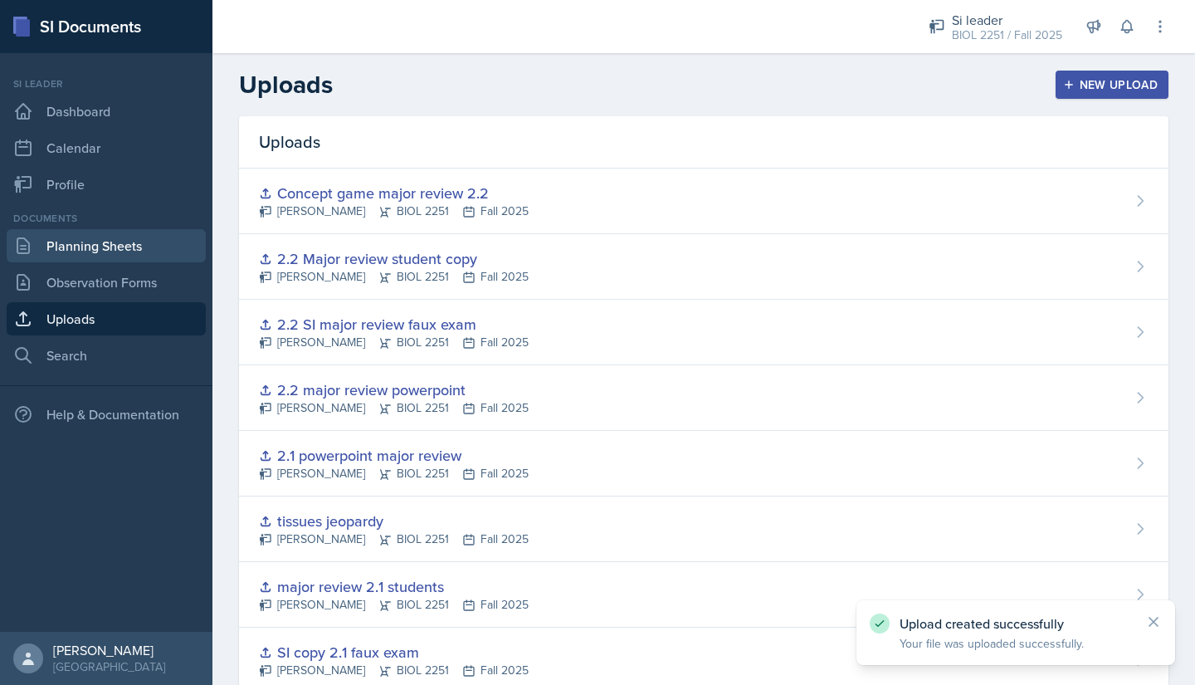
click at [61, 248] on link "Planning Sheets" at bounding box center [106, 245] width 199 height 33
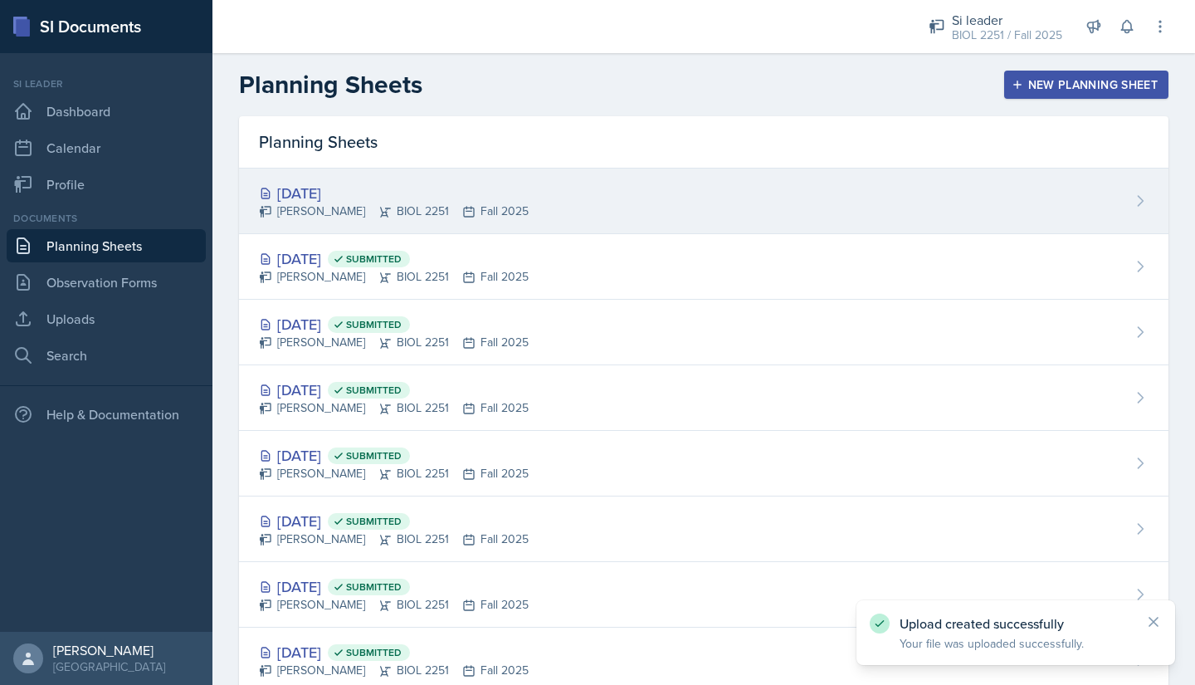
click at [354, 215] on div "[PERSON_NAME] BIOL 2251 Fall 2025" at bounding box center [394, 210] width 270 height 17
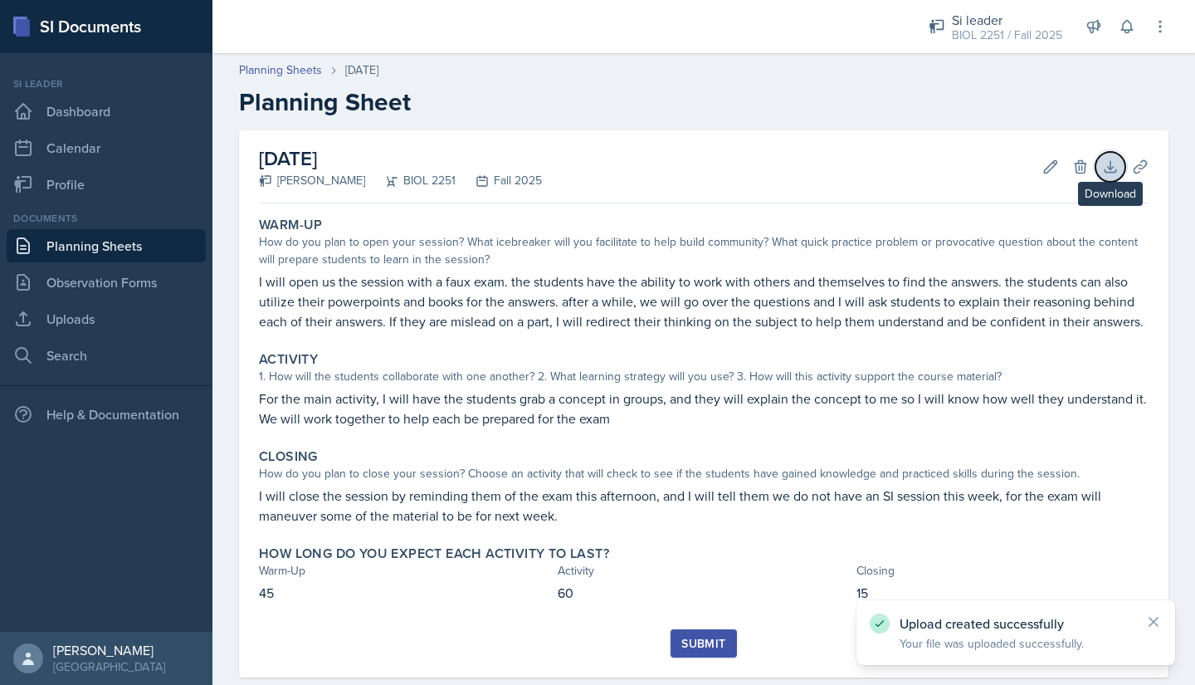
click at [1104, 167] on icon at bounding box center [1110, 167] width 17 height 17
click at [843, 119] on header "Planning Sheets [DATE] Planning Sheet" at bounding box center [703, 89] width 983 height 89
click at [1134, 168] on icon at bounding box center [1140, 166] width 12 height 12
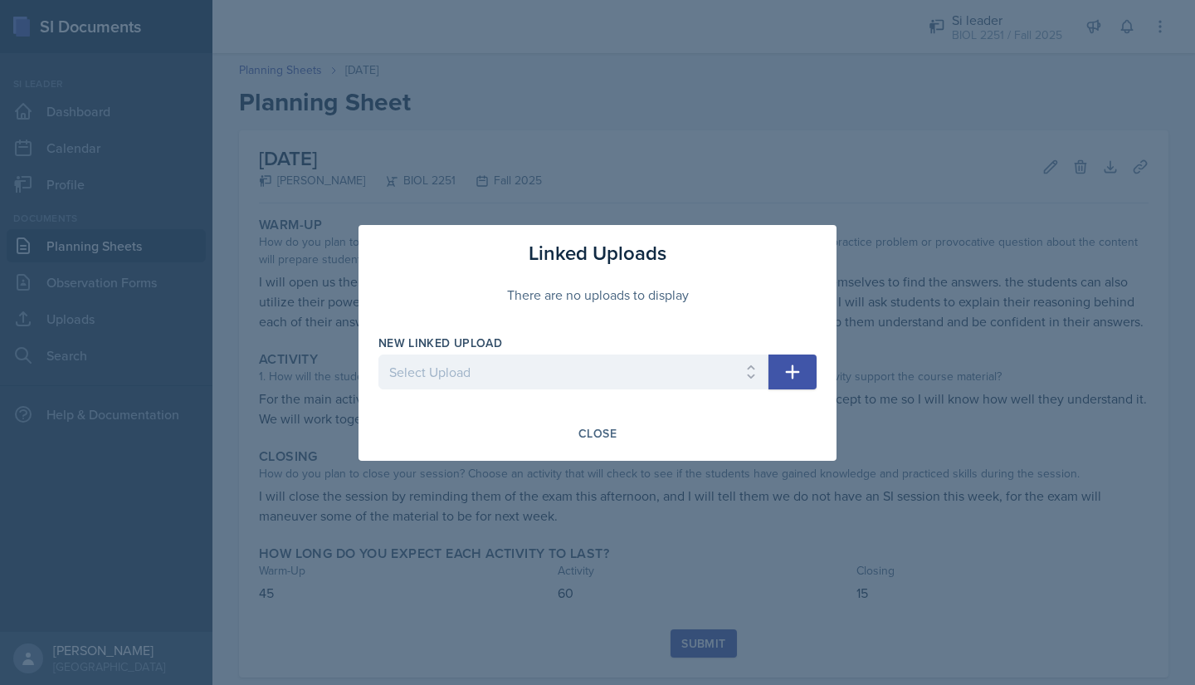
click at [783, 373] on icon "button" at bounding box center [793, 372] width 20 height 20
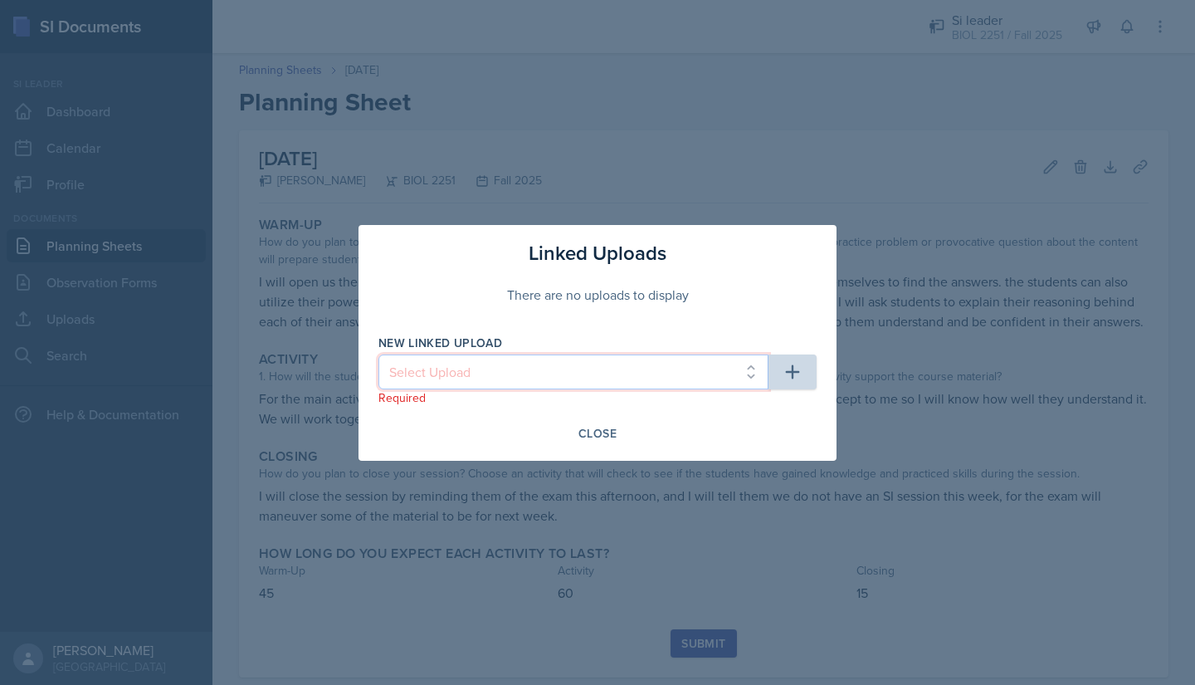
click at [619, 385] on select "Select Upload Metacognition SI training assignment SI session Introduction SI S…" at bounding box center [573, 371] width 390 height 35
select select "9a089ca3-1ff7-4b5f-8d7a-998d860c3fef"
click at [378, 354] on select "Select Upload Metacognition SI training assignment SI session Introduction SI S…" at bounding box center [573, 371] width 390 height 35
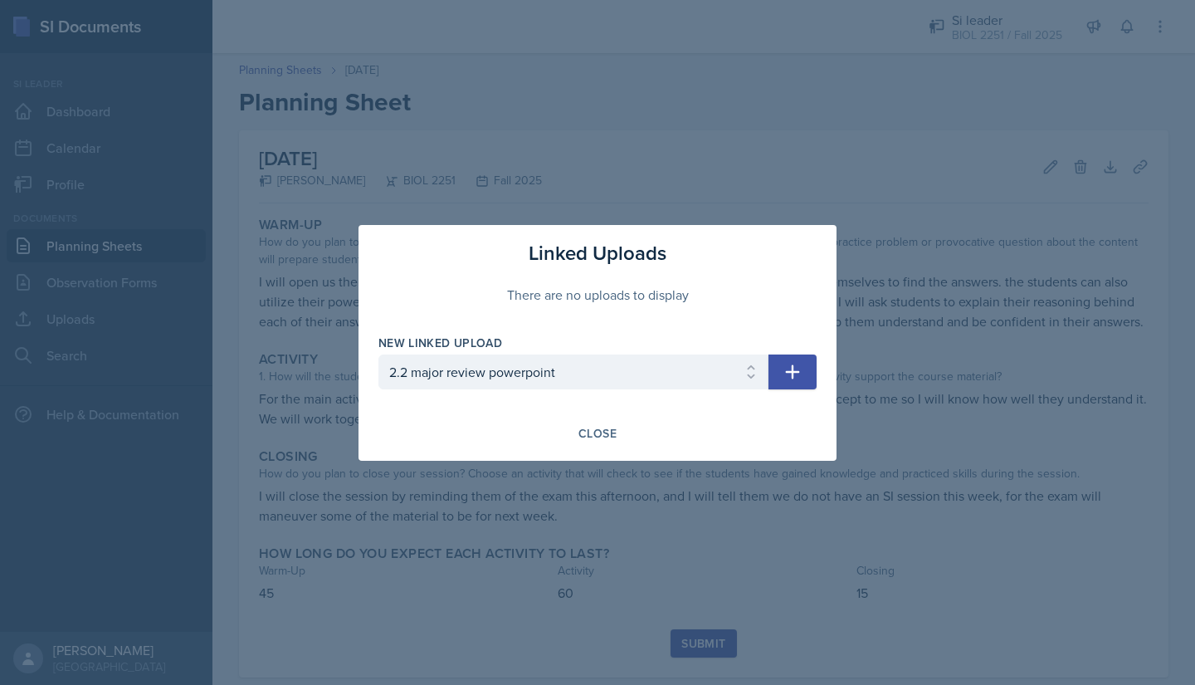
click at [783, 379] on icon "button" at bounding box center [793, 372] width 20 height 20
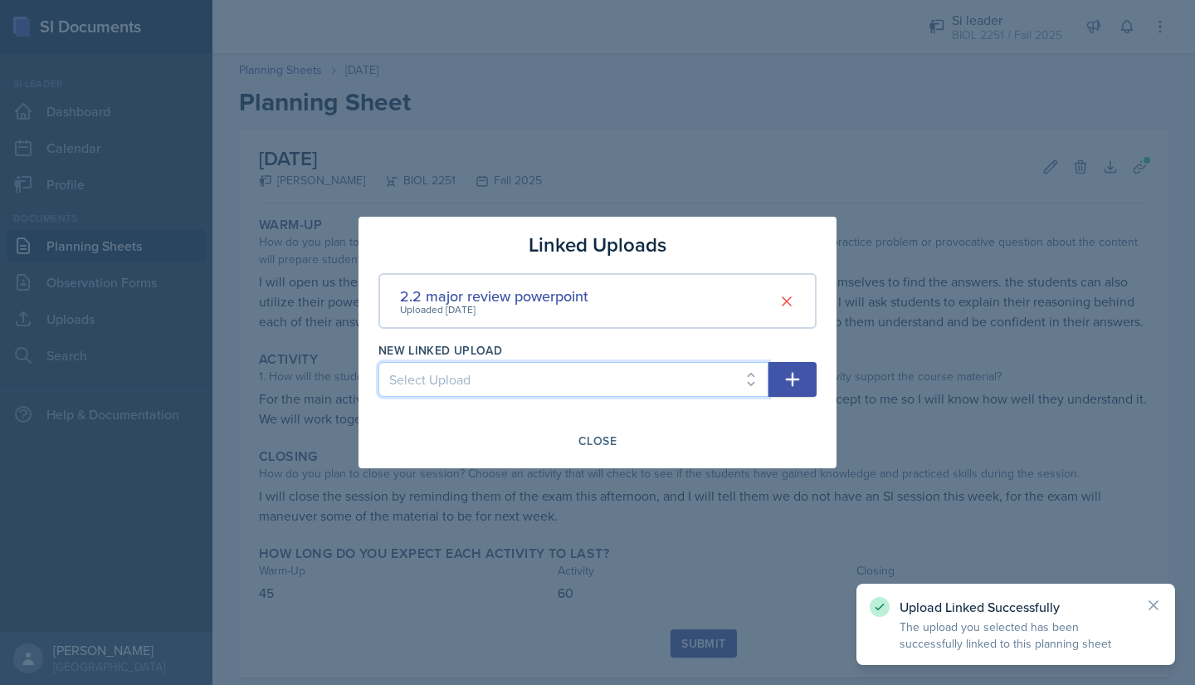
click at [645, 373] on select "Select Upload Metacognition SI training assignment SI session Introduction SI S…" at bounding box center [573, 379] width 390 height 35
select select "2e36062b-2b0e-4c29-b982-470a9c3bed2f"
click at [378, 362] on select "Select Upload Metacognition SI training assignment SI session Introduction SI S…" at bounding box center [573, 379] width 390 height 35
click at [788, 387] on icon "button" at bounding box center [793, 379] width 20 height 20
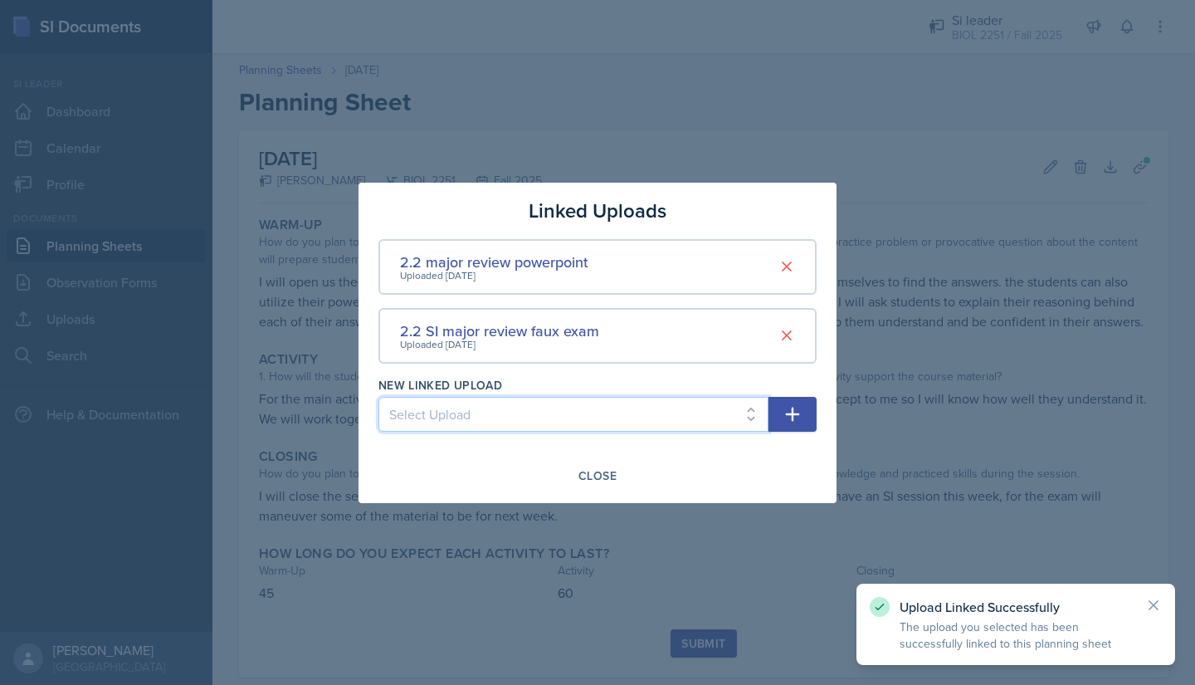
click at [658, 407] on select "Select Upload Metacognition SI training assignment SI session Introduction SI S…" at bounding box center [573, 414] width 390 height 35
select select "111c3336-3be1-41ae-88c3-50cd20c7df9b"
click at [378, 397] on select "Select Upload Metacognition SI training assignment SI session Introduction SI S…" at bounding box center [573, 414] width 390 height 35
click at [803, 405] on button "button" at bounding box center [793, 414] width 48 height 35
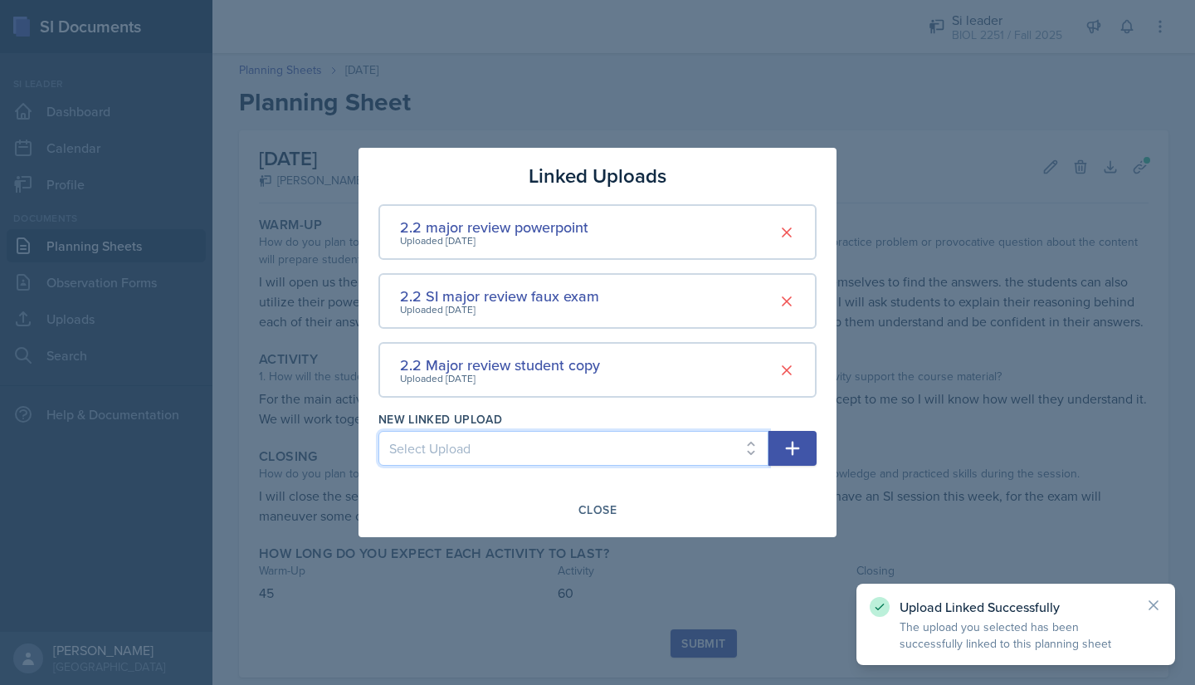
click at [576, 442] on select "Select Upload Metacognition SI training assignment SI session Introduction SI S…" at bounding box center [573, 448] width 390 height 35
select select "80f0c4fe-f0ec-4786-98ee-a0de51c64b68"
click at [378, 431] on select "Select Upload Metacognition SI training assignment SI session Introduction SI S…" at bounding box center [573, 448] width 390 height 35
click at [786, 452] on icon "button" at bounding box center [793, 448] width 20 height 20
select select
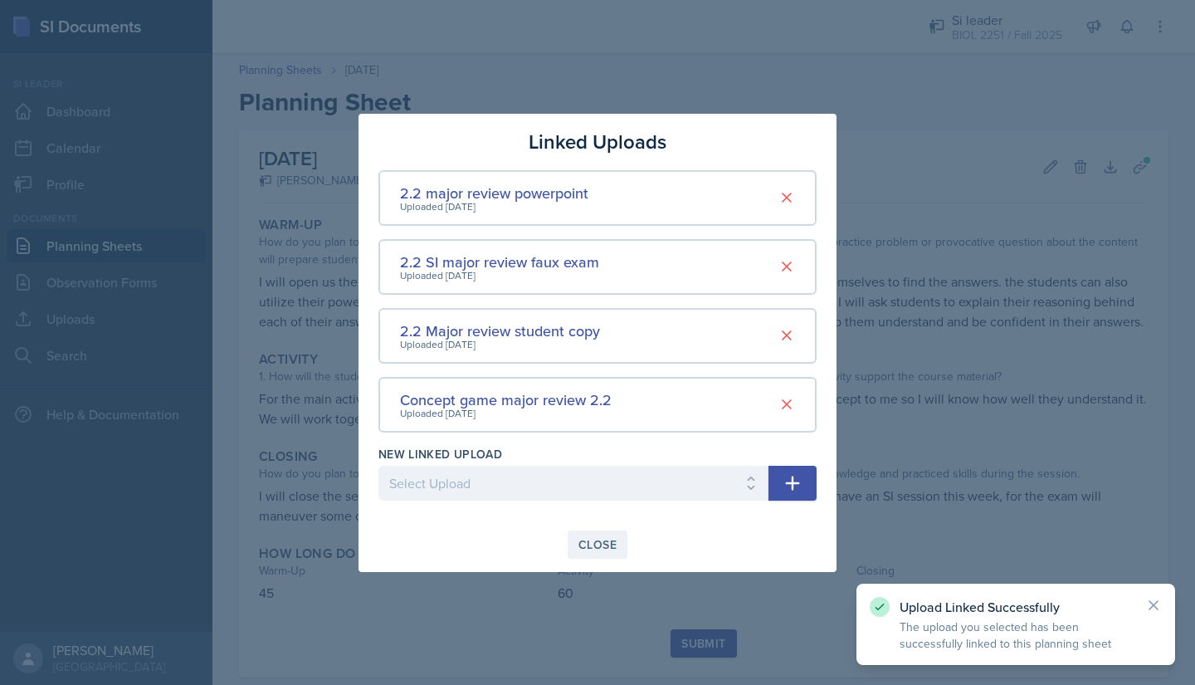
click at [605, 542] on div "Close" at bounding box center [597, 544] width 38 height 13
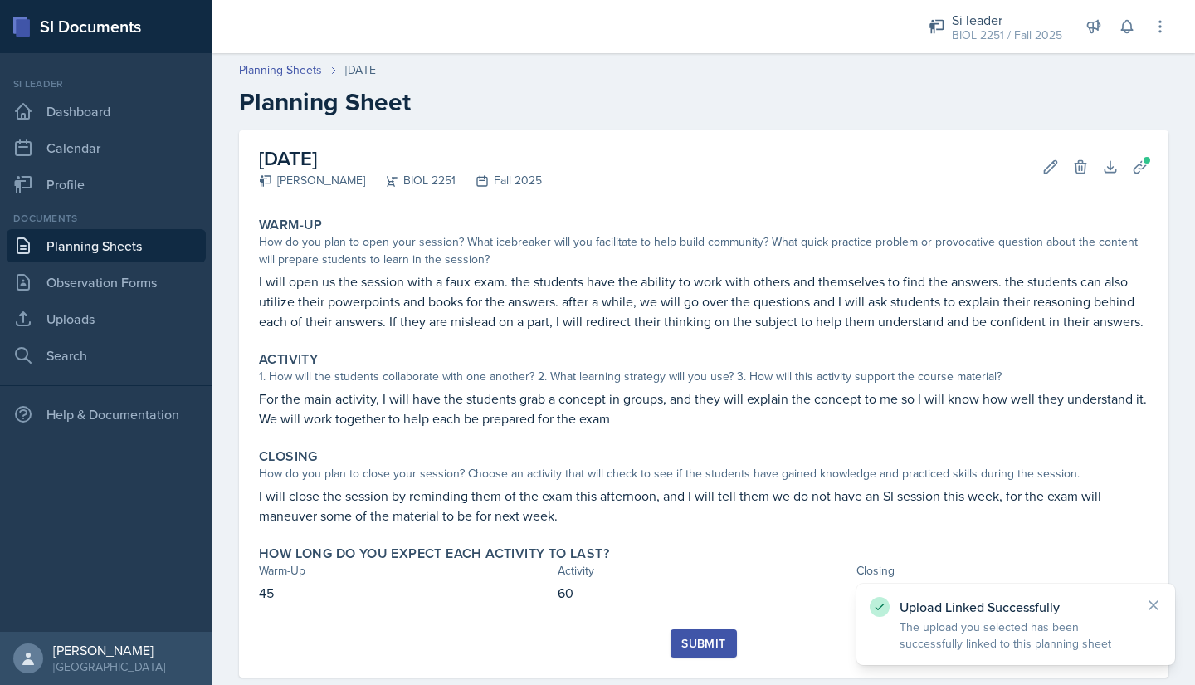
click at [692, 650] on div "Submit" at bounding box center [703, 643] width 44 height 13
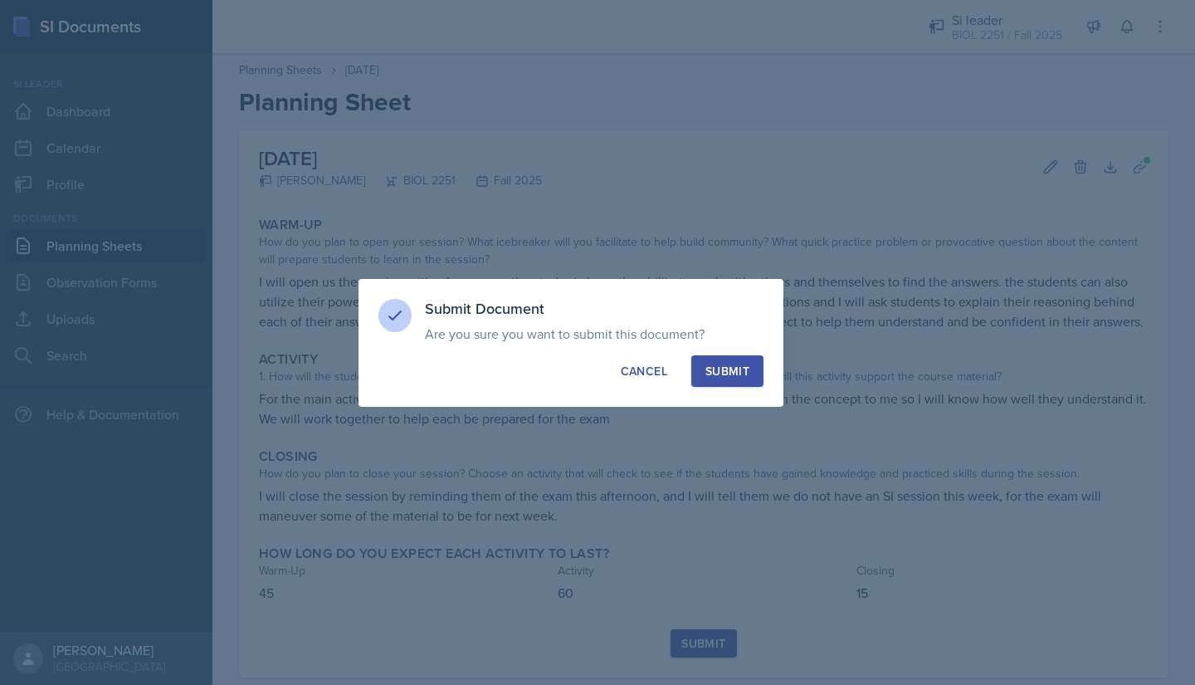
click at [716, 369] on div "Submit" at bounding box center [727, 371] width 44 height 17
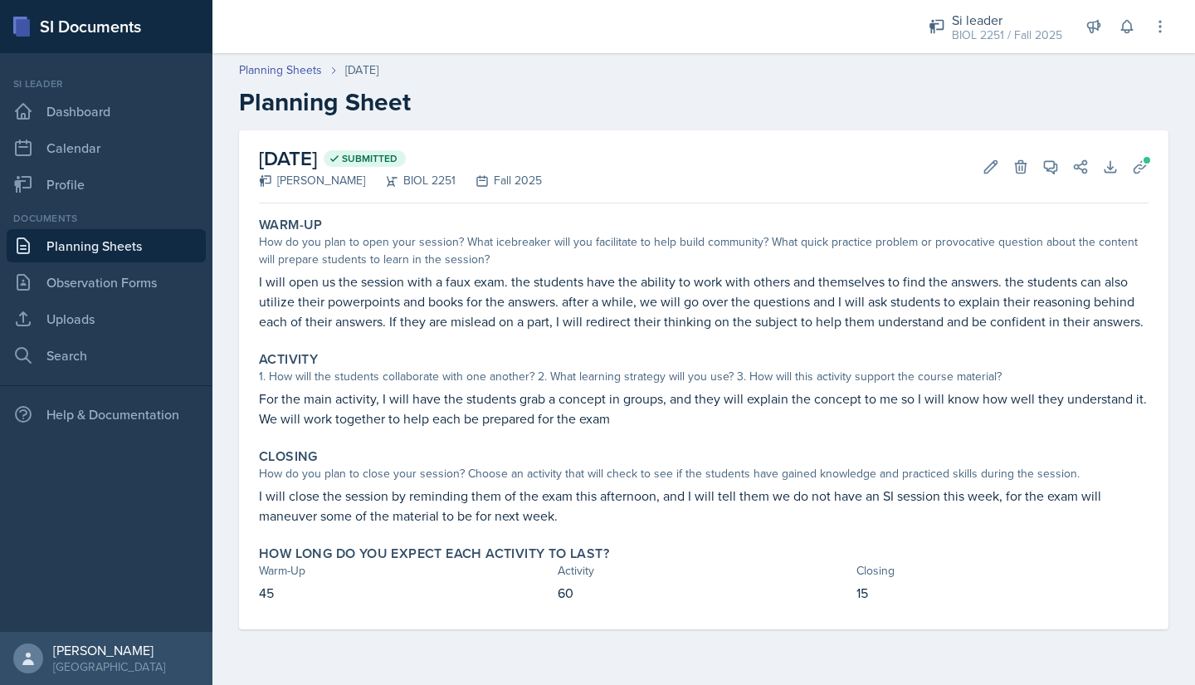
click at [76, 244] on link "Planning Sheets" at bounding box center [106, 245] width 199 height 33
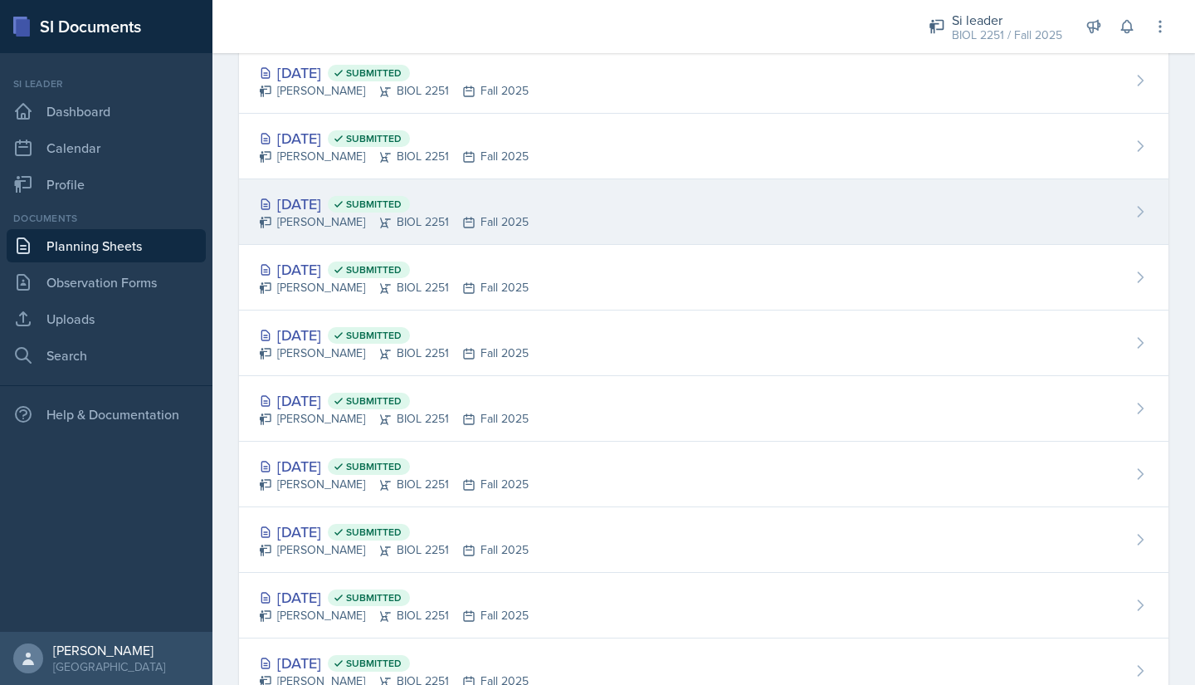
scroll to position [121, 0]
